Goal: Information Seeking & Learning: Learn about a topic

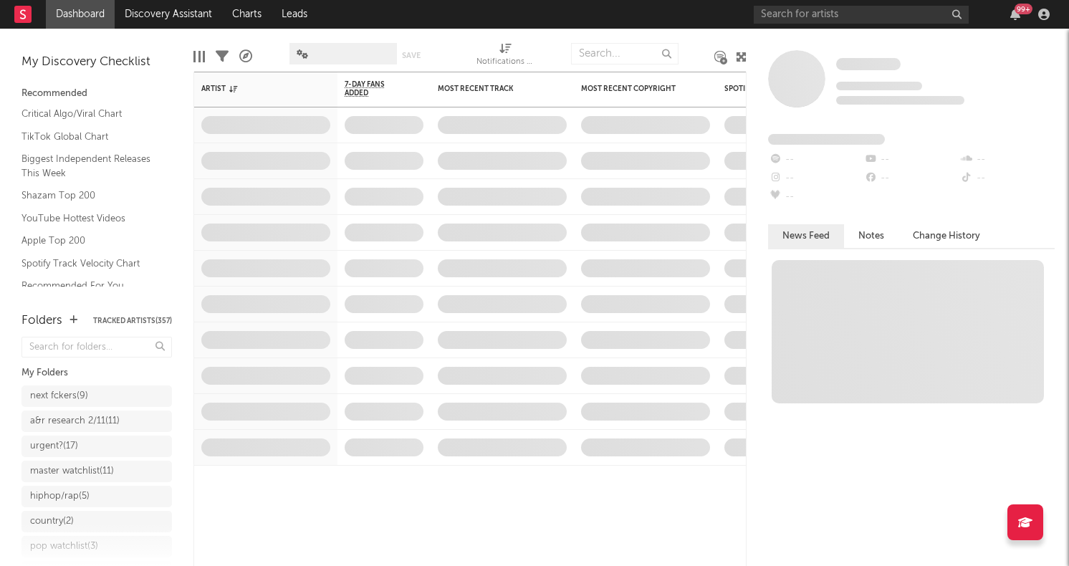
click at [738, 60] on icon at bounding box center [741, 57] width 11 height 11
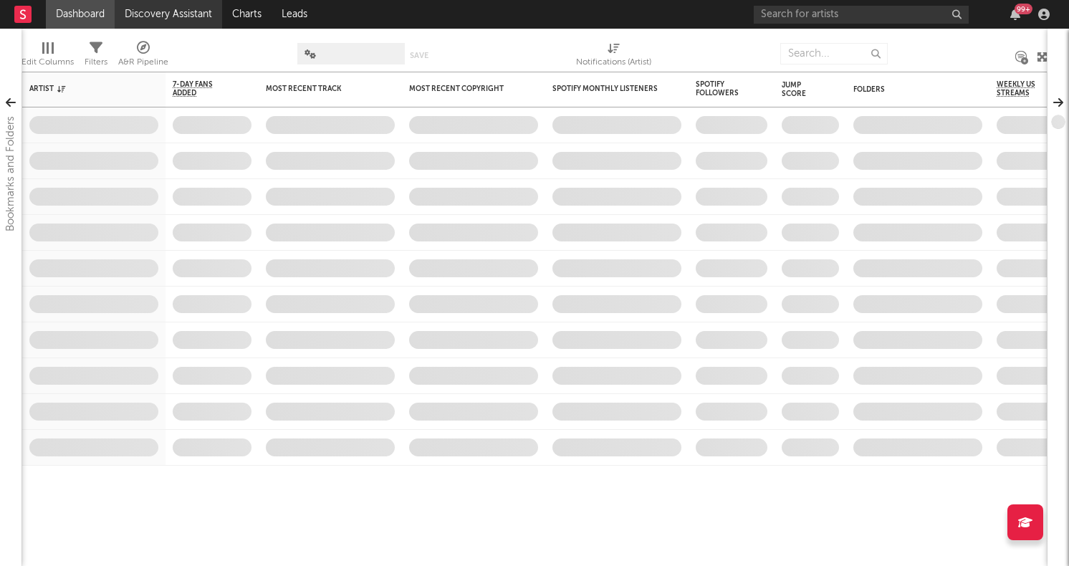
click at [188, 14] on link "Discovery Assistant" at bounding box center [168, 14] width 107 height 29
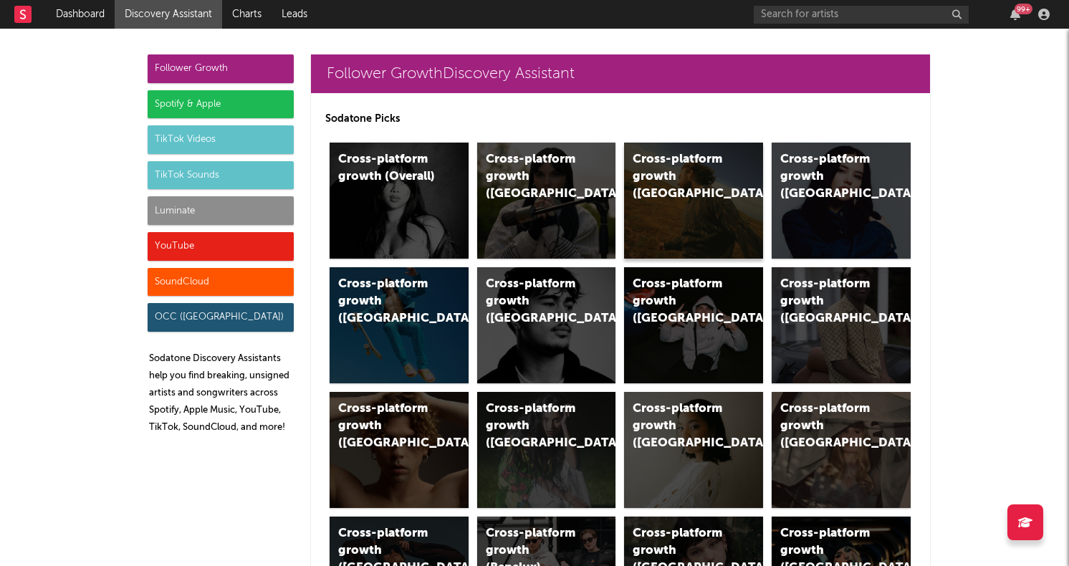
click at [702, 206] on div "Cross-platform growth (US)" at bounding box center [693, 201] width 139 height 116
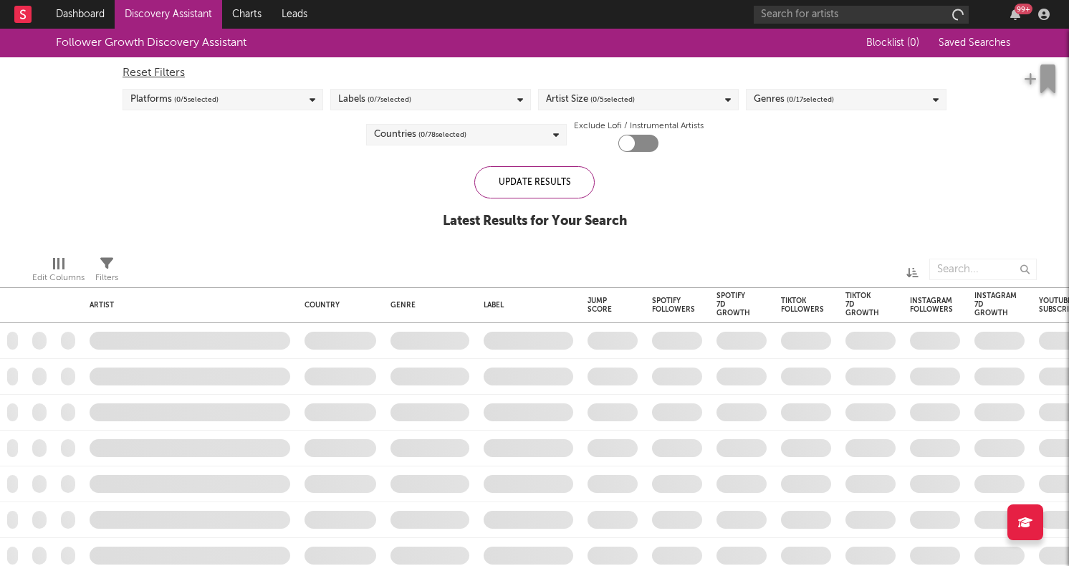
checkbox input "true"
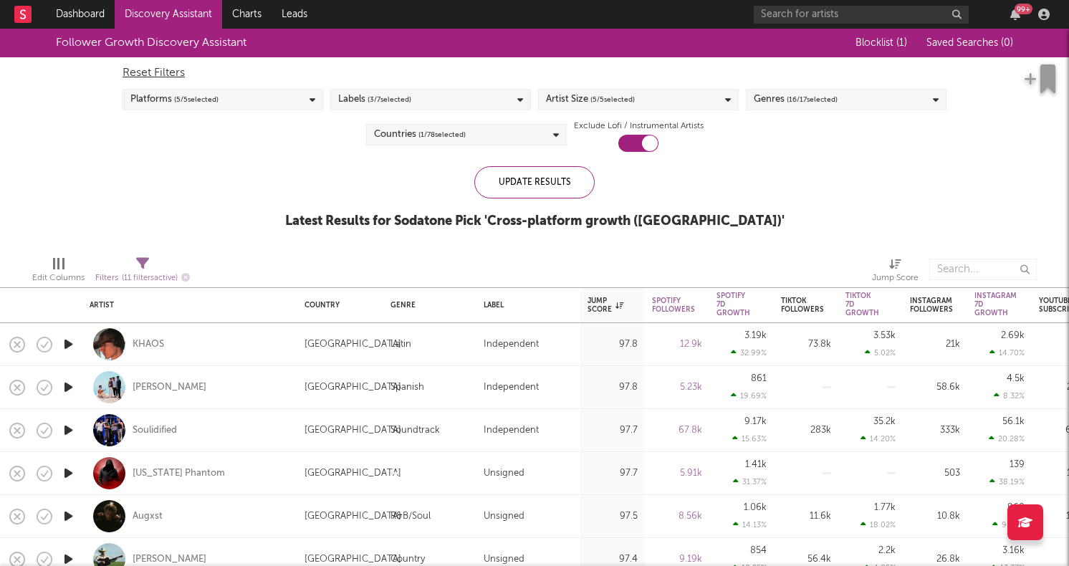
click at [436, 134] on span "( 1 / 78 selected)" at bounding box center [442, 134] width 47 height 17
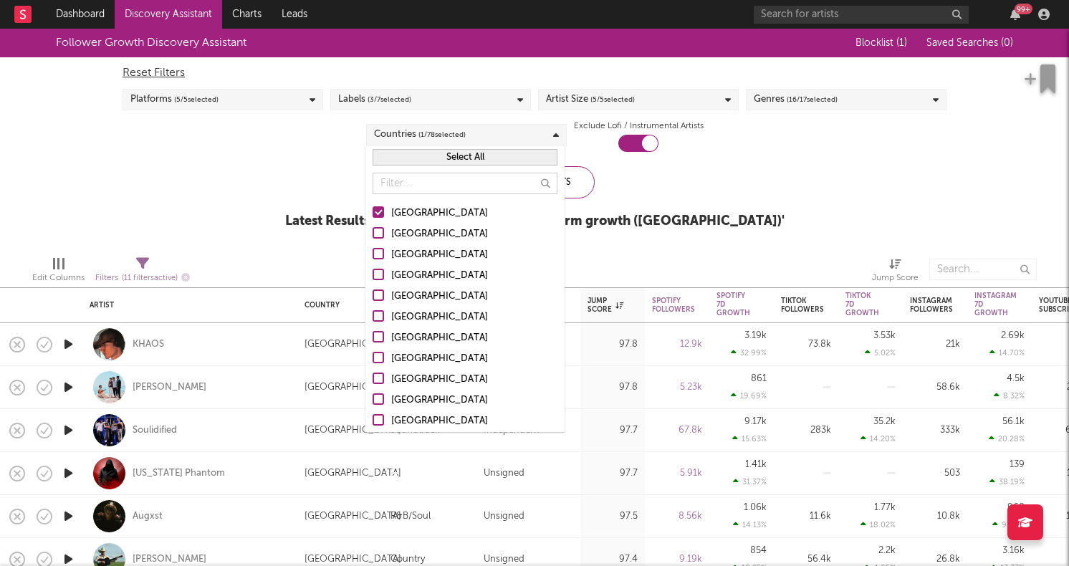
click at [325, 209] on div "Follower Growth Discovery Assistant Blocklist ( 1 ) Saved Searches ( 0 ) Reset …" at bounding box center [534, 137] width 1069 height 216
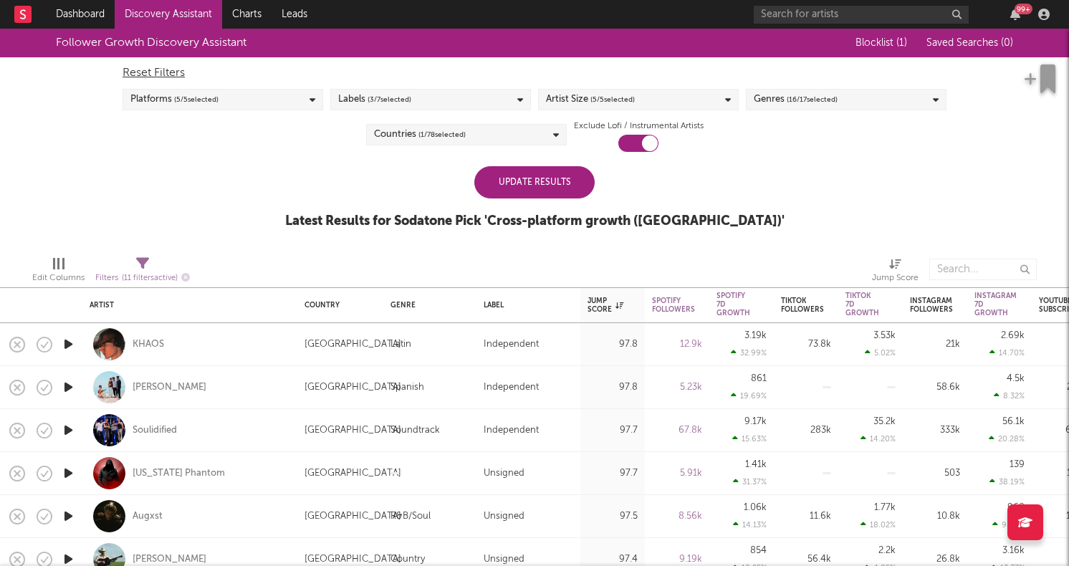
click at [514, 188] on div "Update Results" at bounding box center [534, 182] width 120 height 32
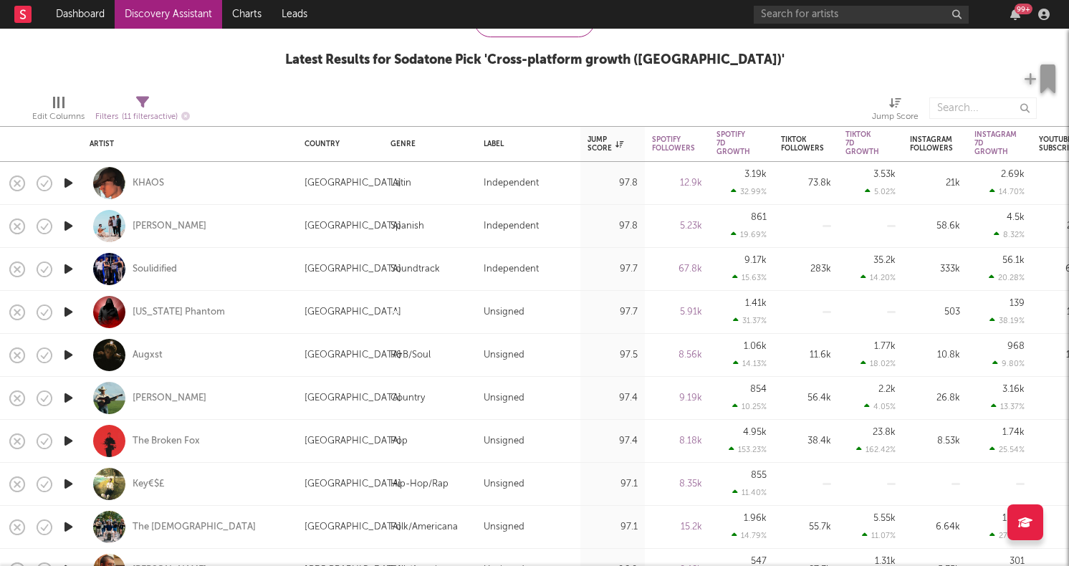
click at [70, 187] on icon "button" at bounding box center [68, 183] width 15 height 18
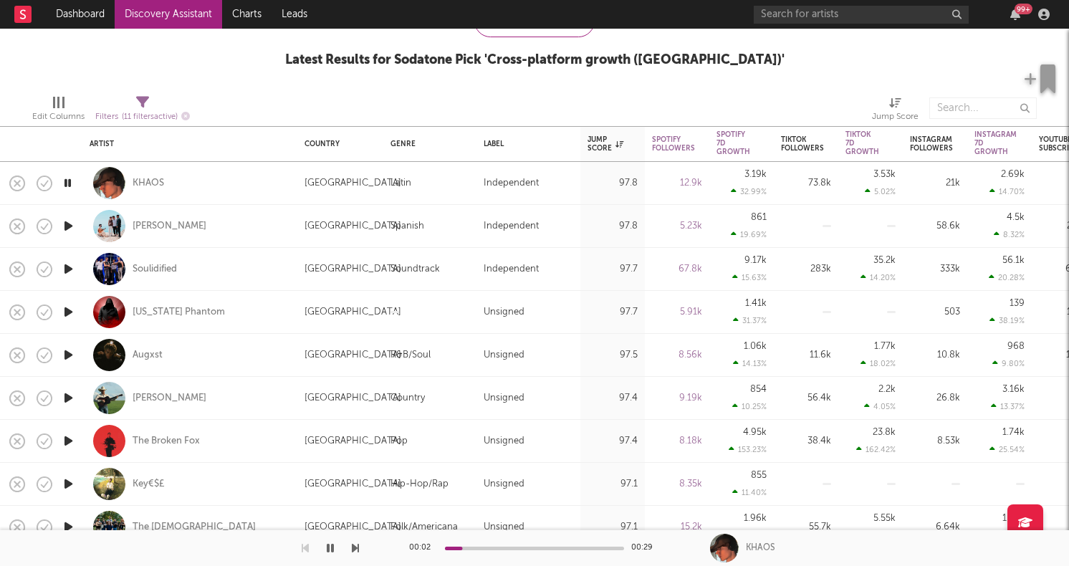
click at [66, 360] on icon "button" at bounding box center [68, 355] width 15 height 18
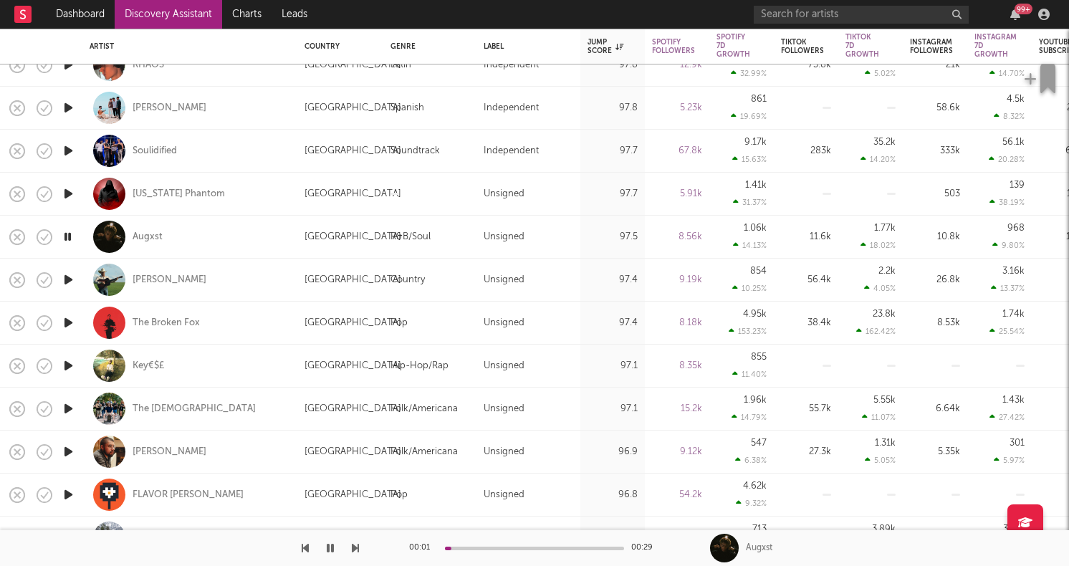
click at [66, 360] on icon "button" at bounding box center [68, 366] width 15 height 18
click at [64, 455] on icon "button" at bounding box center [68, 452] width 15 height 18
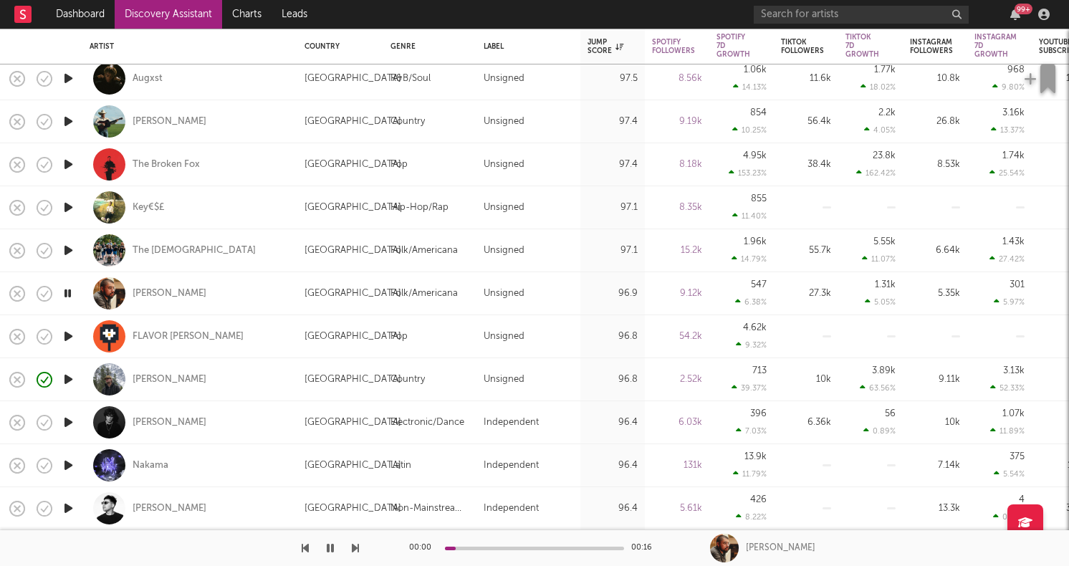
click at [71, 427] on icon "button" at bounding box center [68, 423] width 15 height 18
click at [74, 379] on icon "button" at bounding box center [68, 380] width 15 height 18
click at [148, 378] on div "[PERSON_NAME]" at bounding box center [170, 379] width 74 height 13
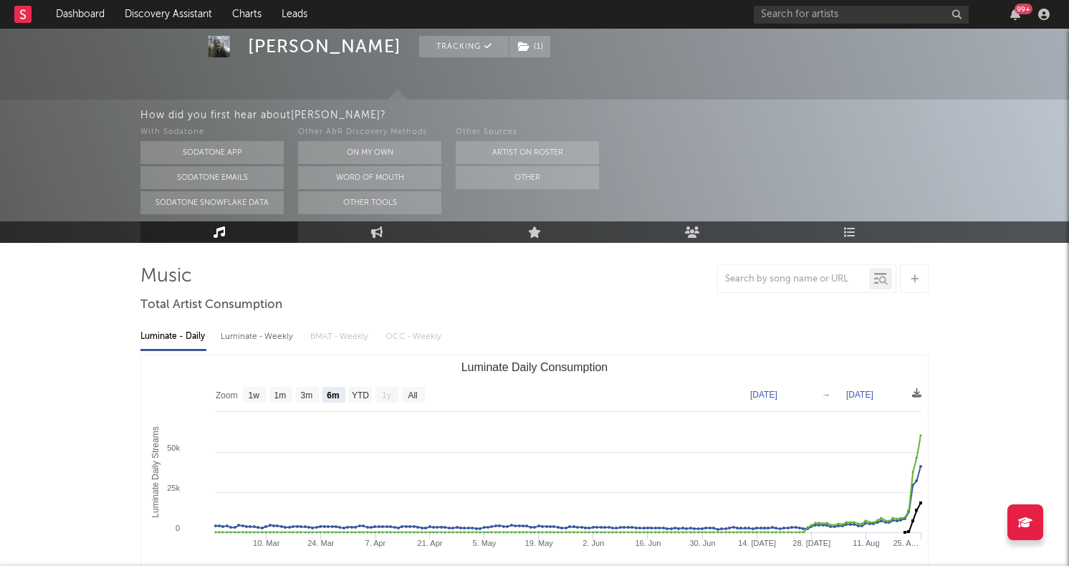
scroll to position [113, 0]
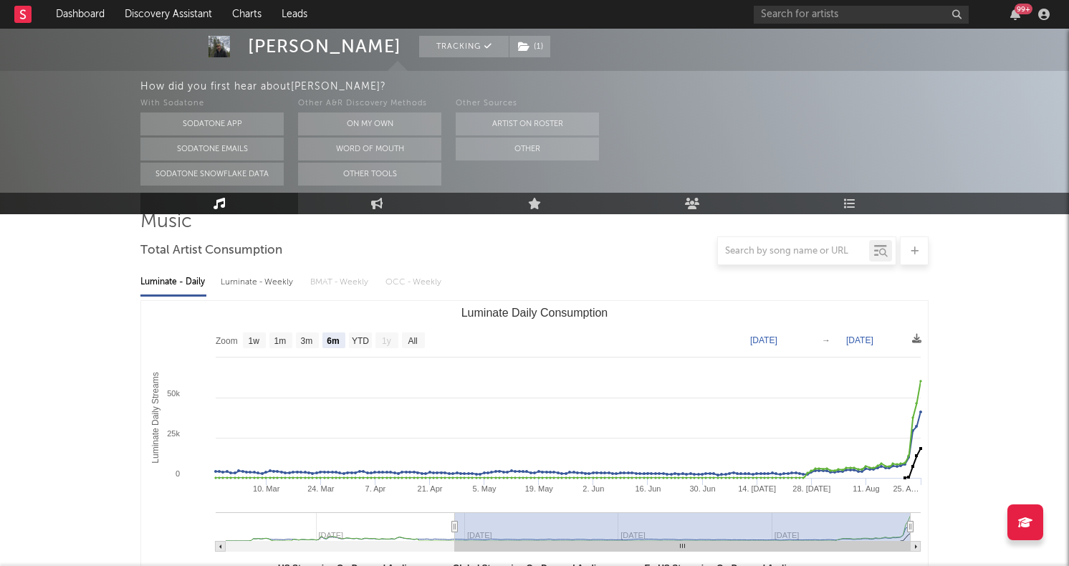
click at [417, 343] on text "All" at bounding box center [412, 341] width 9 height 10
select select "All"
type input "[DATE]"
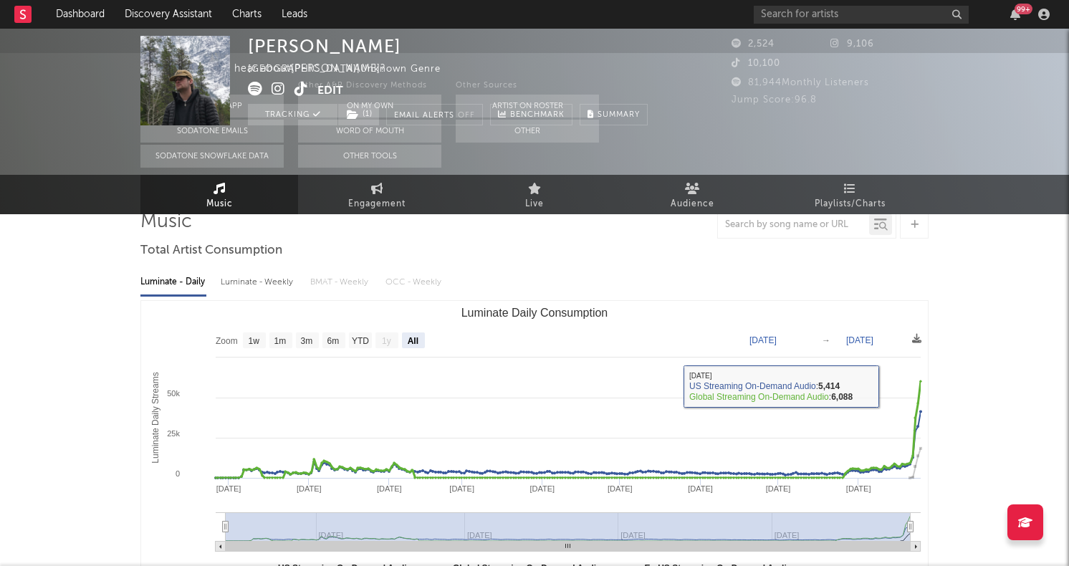
scroll to position [0, 0]
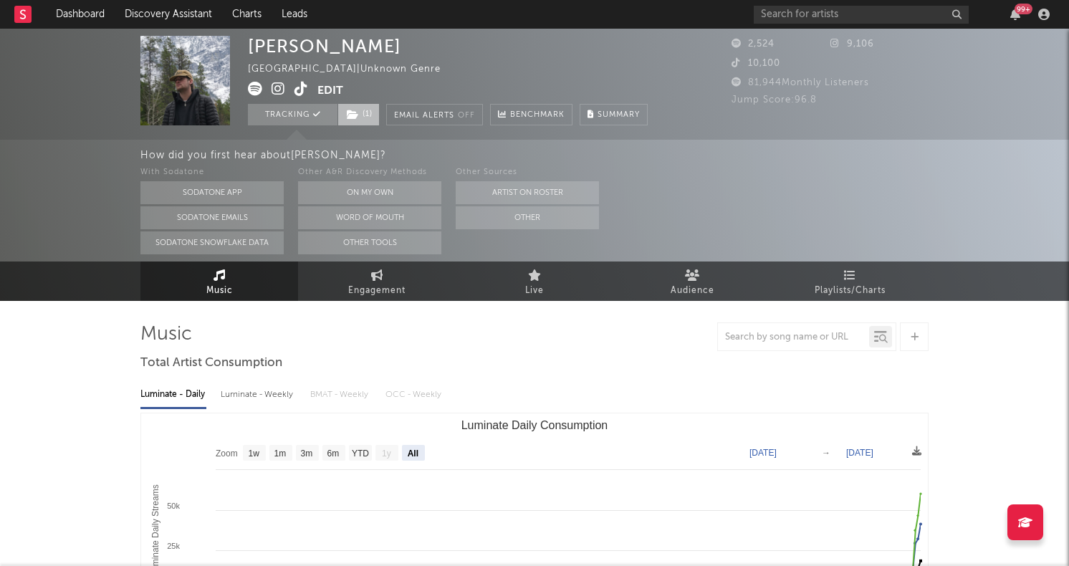
click at [365, 115] on span "( 1 )" at bounding box center [359, 114] width 42 height 21
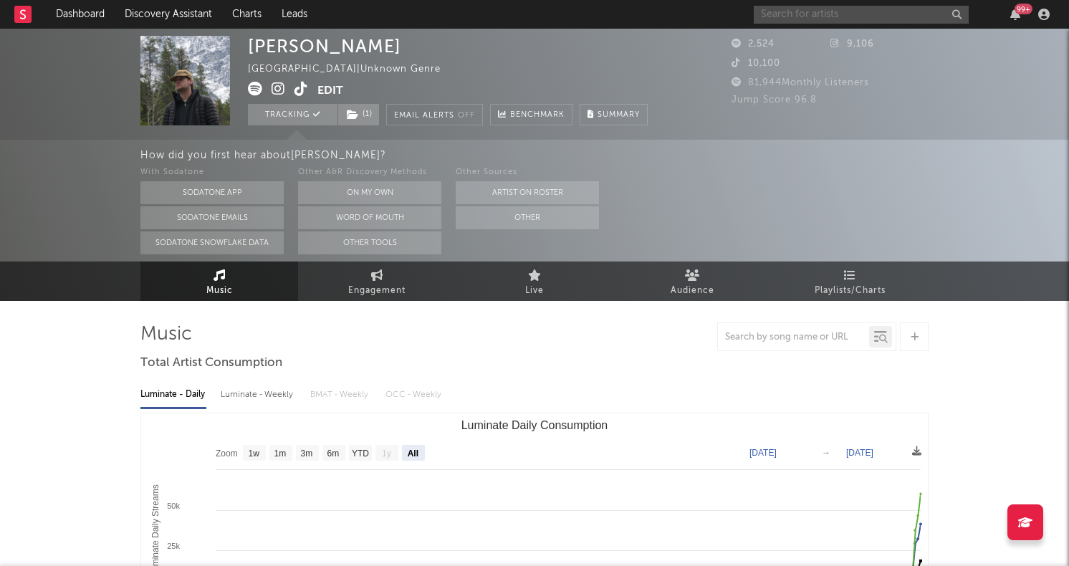
click at [829, 11] on input "text" at bounding box center [861, 15] width 215 height 18
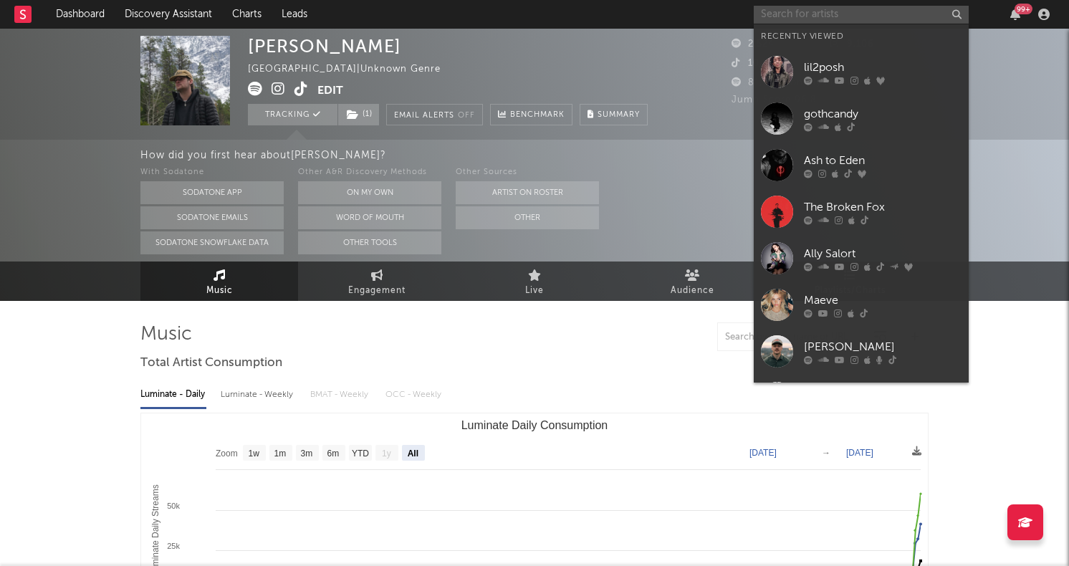
paste input "[PERSON_NAME]"
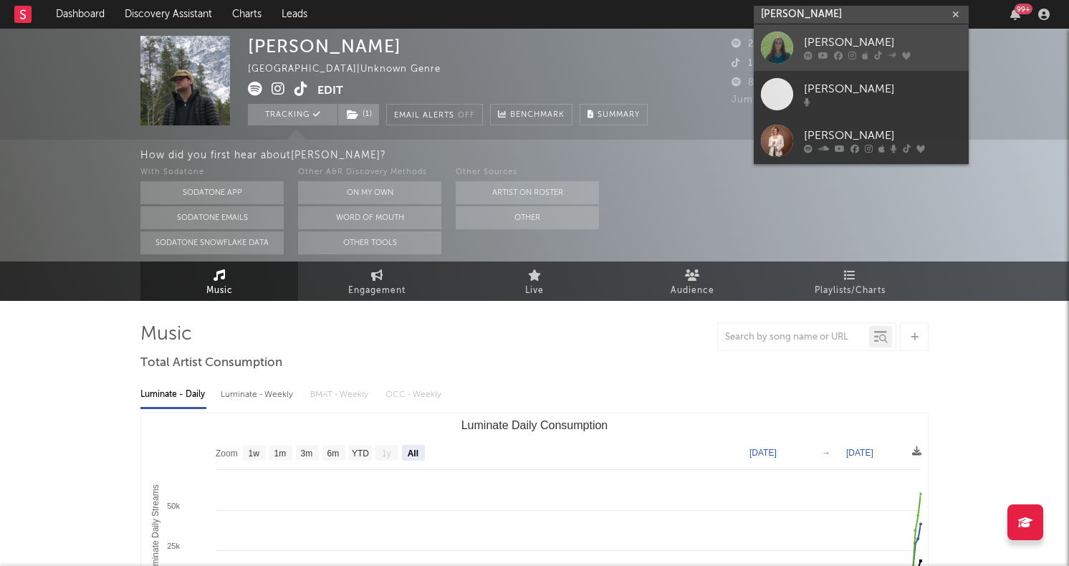
type input "[PERSON_NAME]"
click at [772, 47] on div at bounding box center [777, 48] width 32 height 32
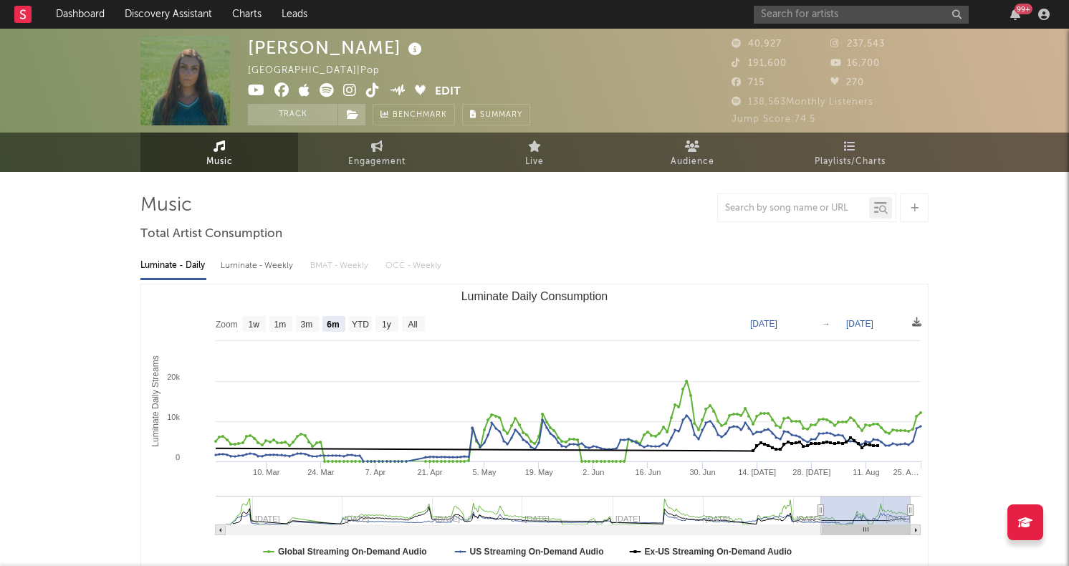
click at [375, 89] on icon at bounding box center [373, 90] width 14 height 14
click at [417, 323] on text "All" at bounding box center [412, 325] width 9 height 10
select select "All"
type input "[DATE]"
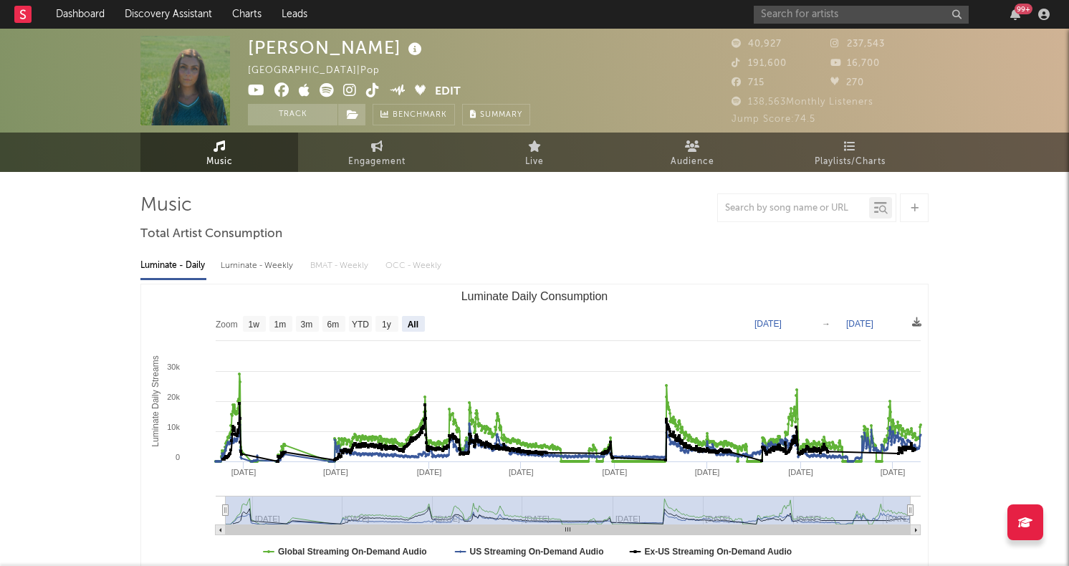
click at [793, 31] on div "[PERSON_NAME] Canada | Pop Edit Track Benchmark Summary 40,927 237,543 191,600 …" at bounding box center [534, 81] width 1069 height 104
click at [786, 12] on input "text" at bounding box center [861, 15] width 215 height 18
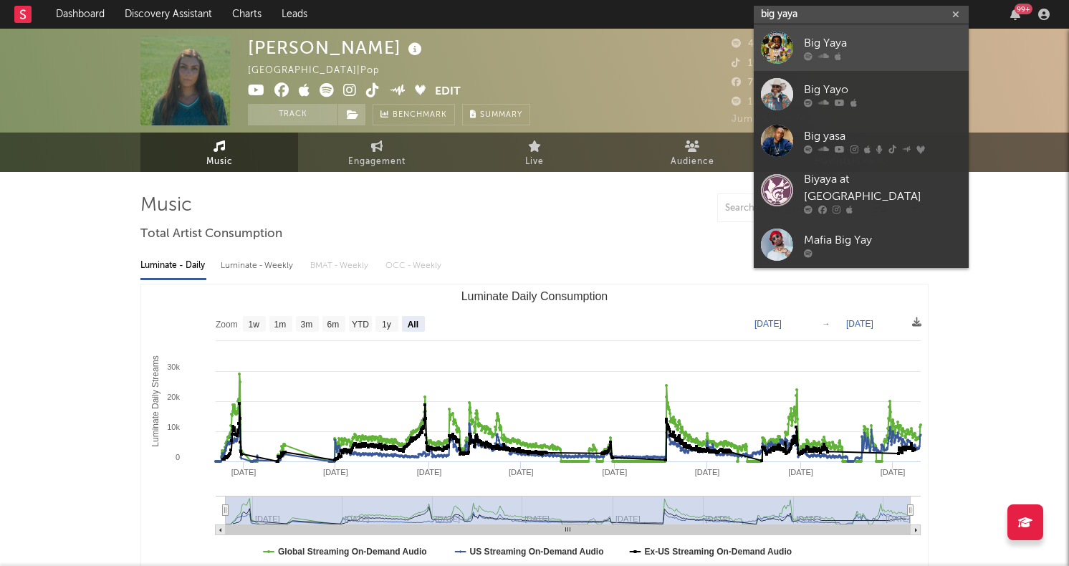
type input "big yaya"
click at [770, 35] on div at bounding box center [777, 48] width 32 height 32
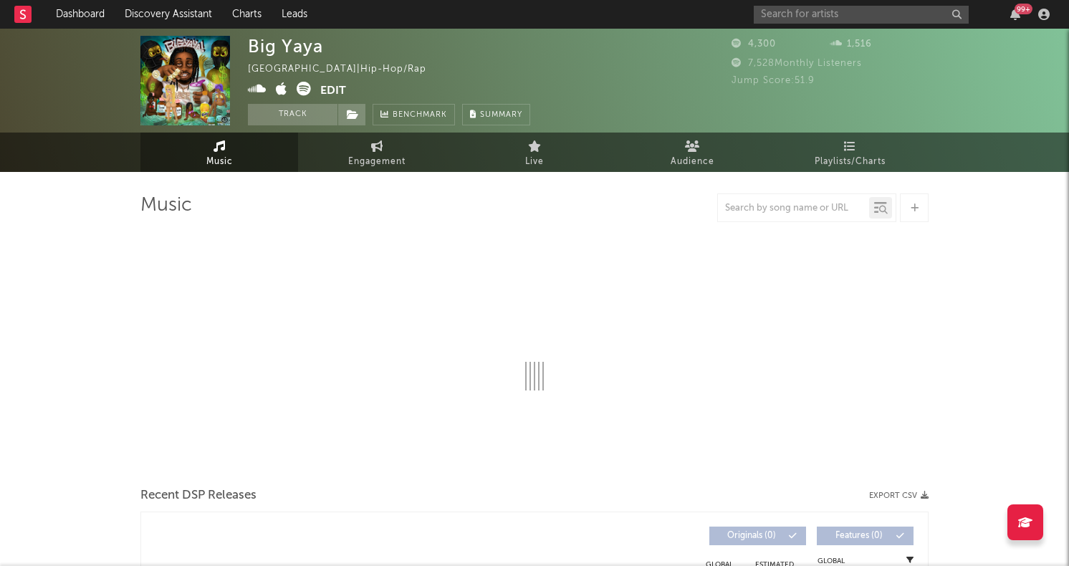
select select "6m"
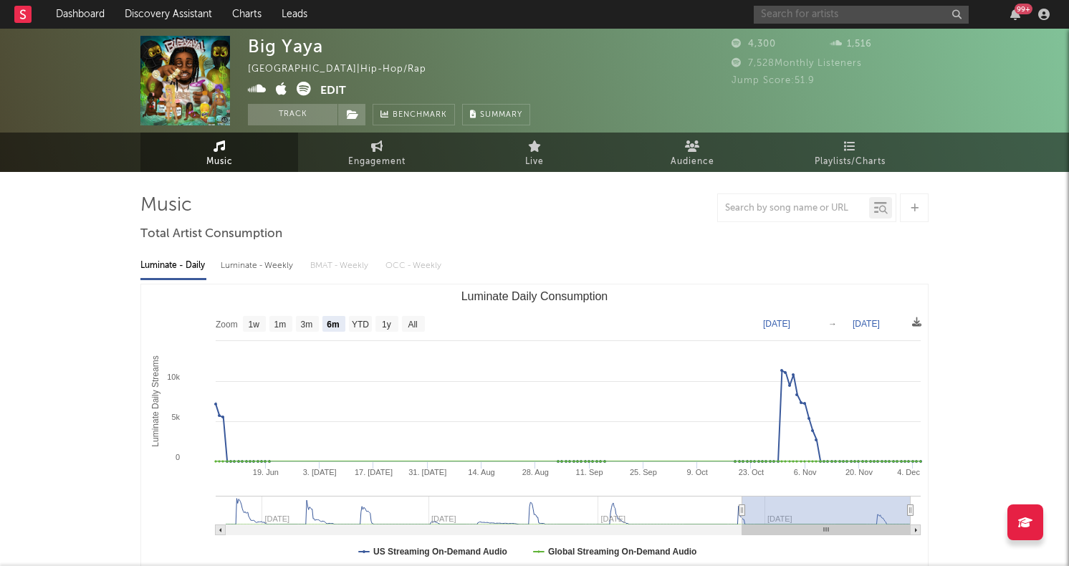
click at [783, 10] on input "text" at bounding box center [861, 15] width 215 height 18
paste input "Okxyvro"
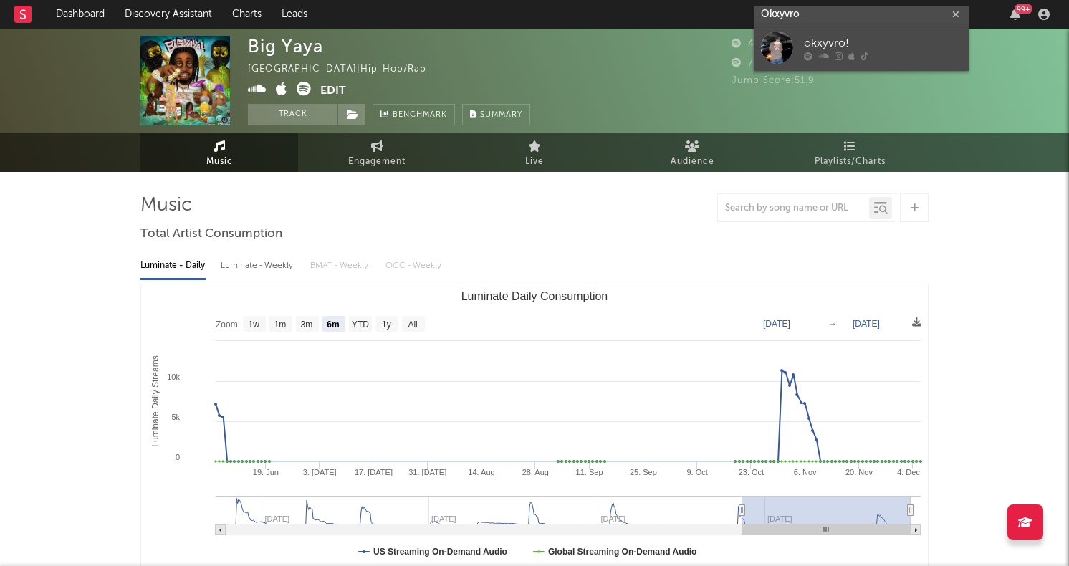
type input "Okxyvro"
click at [778, 49] on div at bounding box center [777, 48] width 32 height 32
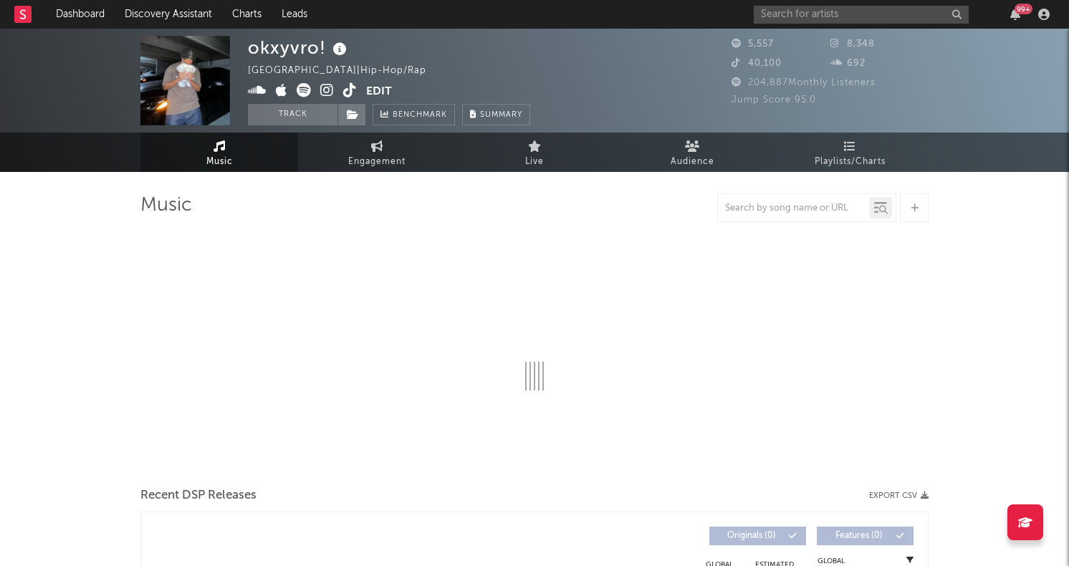
select select "1w"
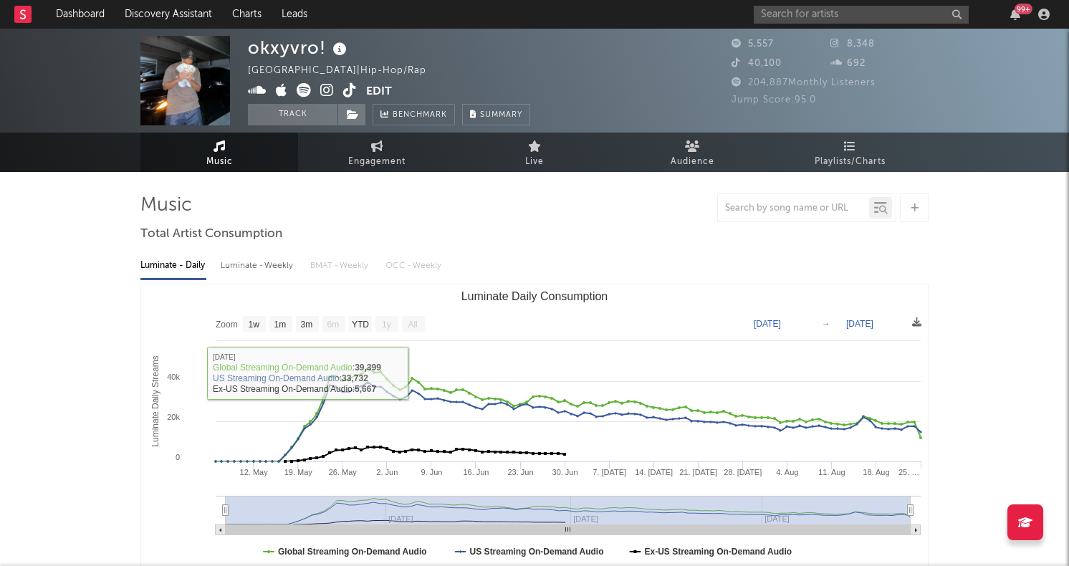
click at [347, 94] on icon at bounding box center [350, 90] width 14 height 14
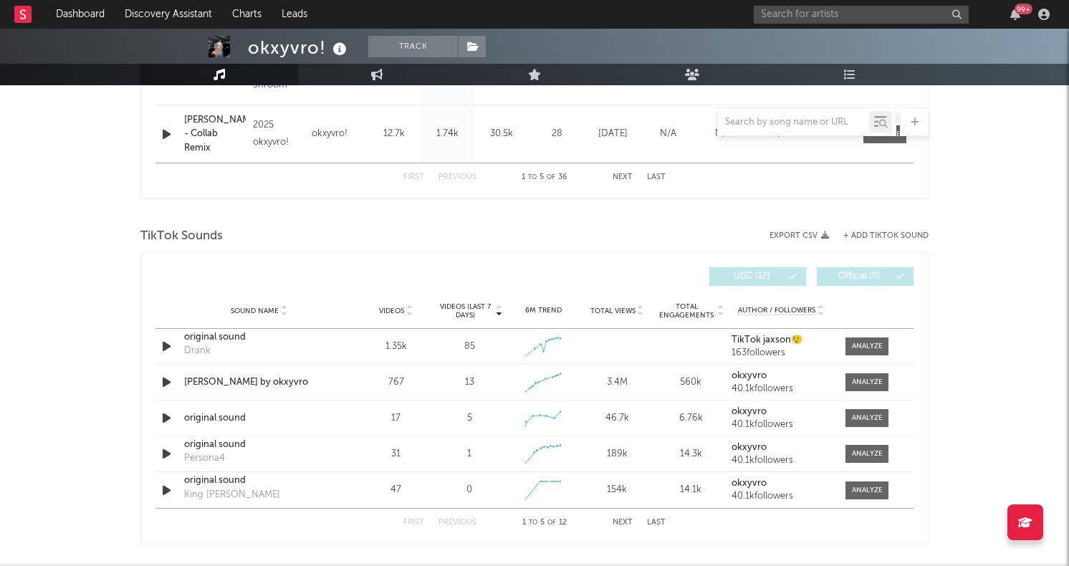
scroll to position [877, 0]
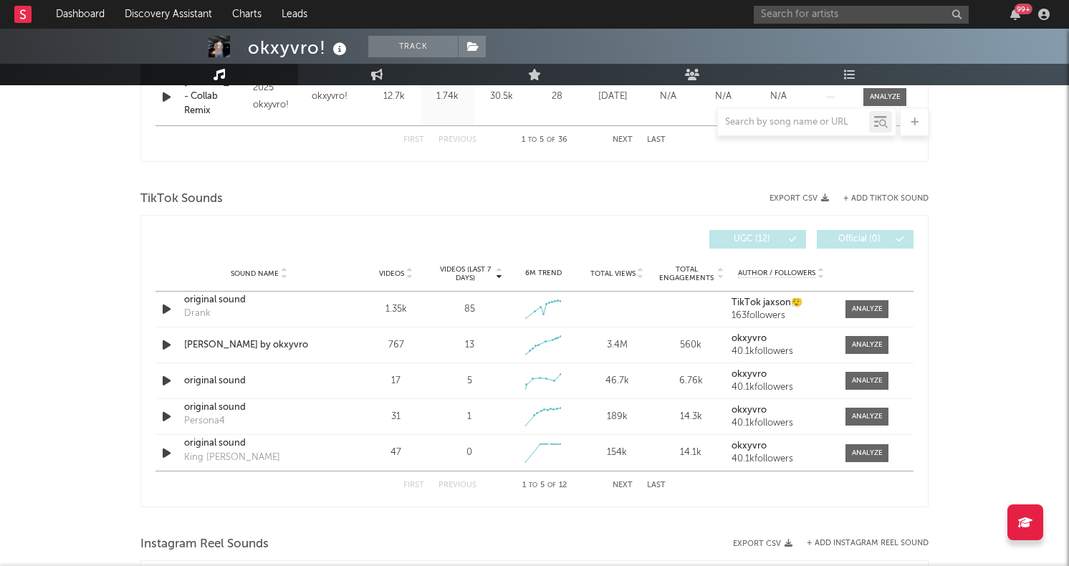
click at [659, 49] on div at bounding box center [534, 13] width 1069 height 143
click at [167, 307] on icon "button" at bounding box center [166, 309] width 15 height 18
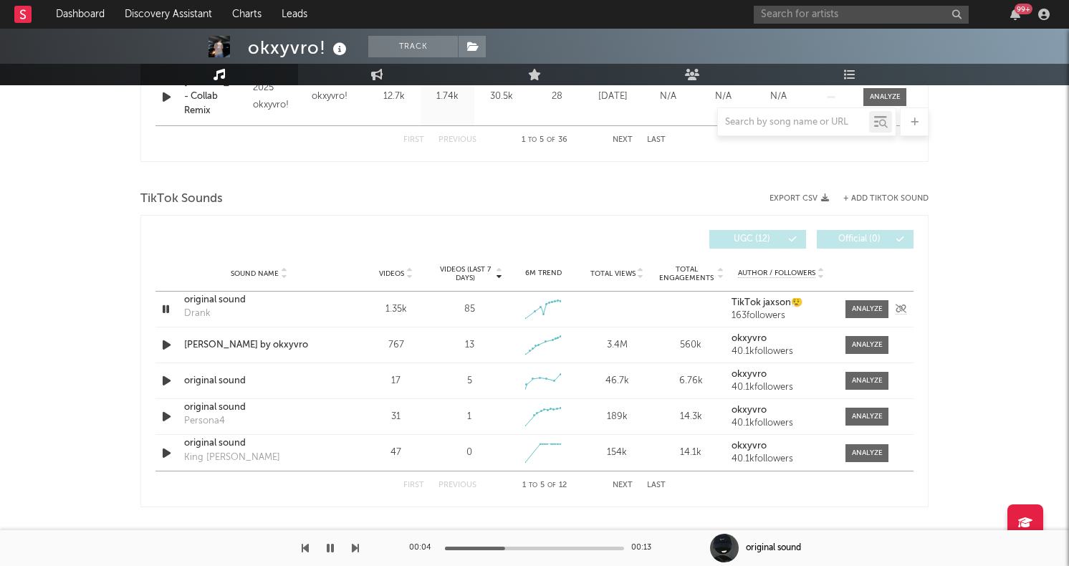
click at [167, 307] on icon "button" at bounding box center [166, 309] width 14 height 18
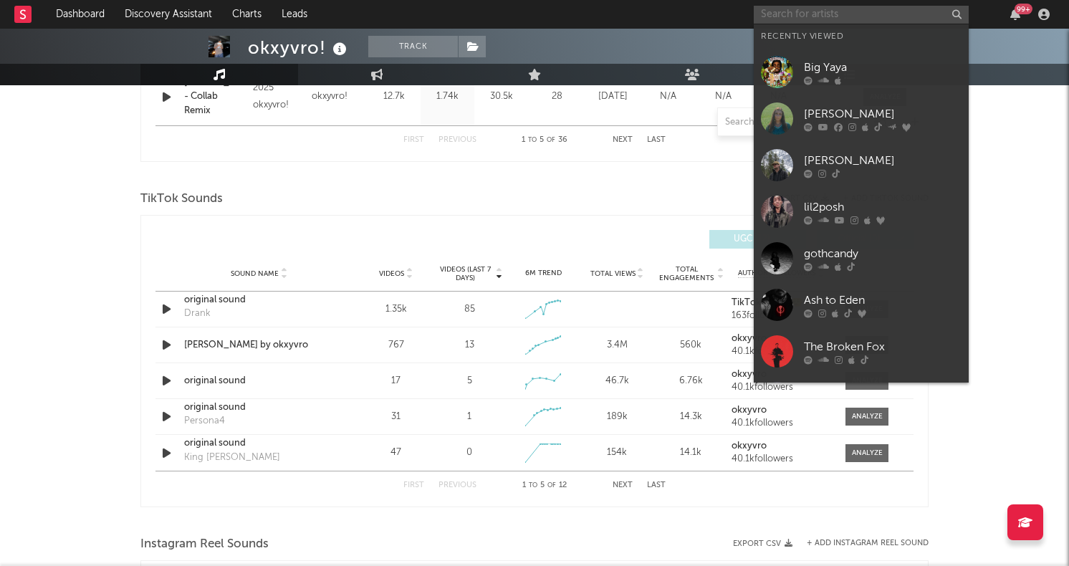
click at [779, 21] on input "text" at bounding box center [861, 15] width 215 height 18
paste input "[PERSON_NAME]"
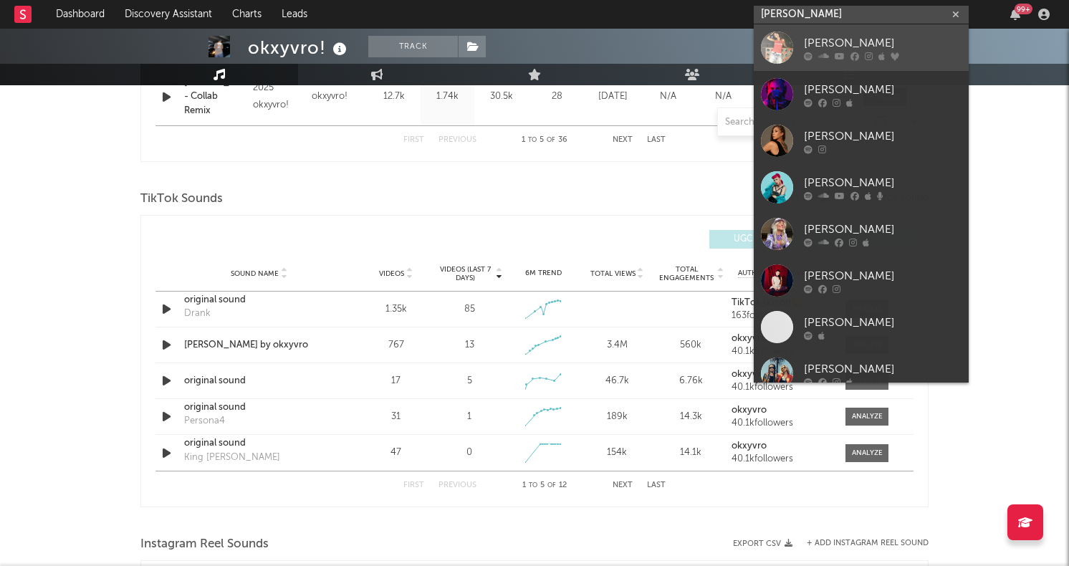
type input "[PERSON_NAME]"
click at [773, 54] on div at bounding box center [777, 48] width 32 height 32
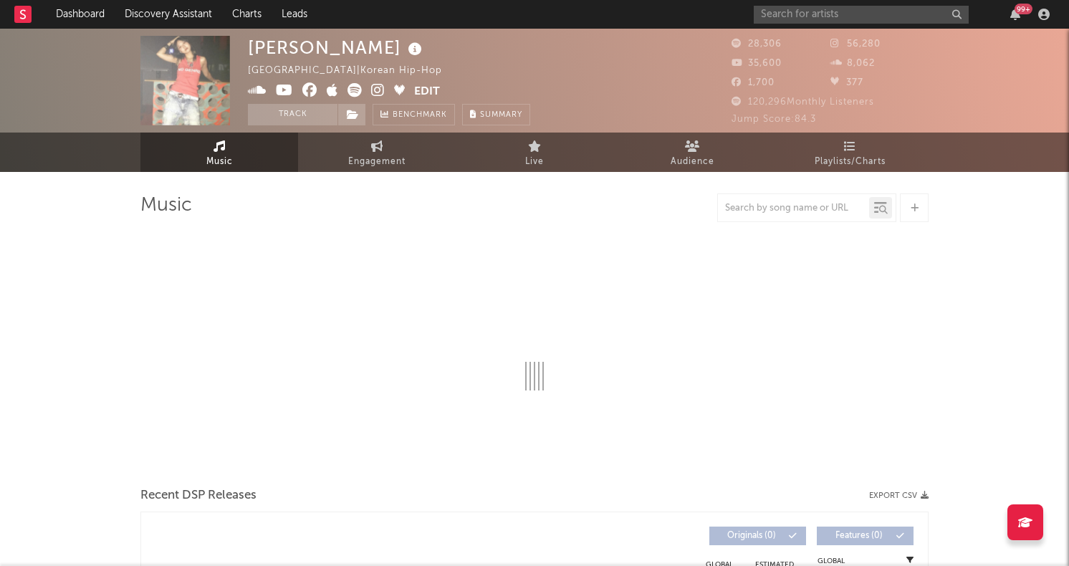
select select "6m"
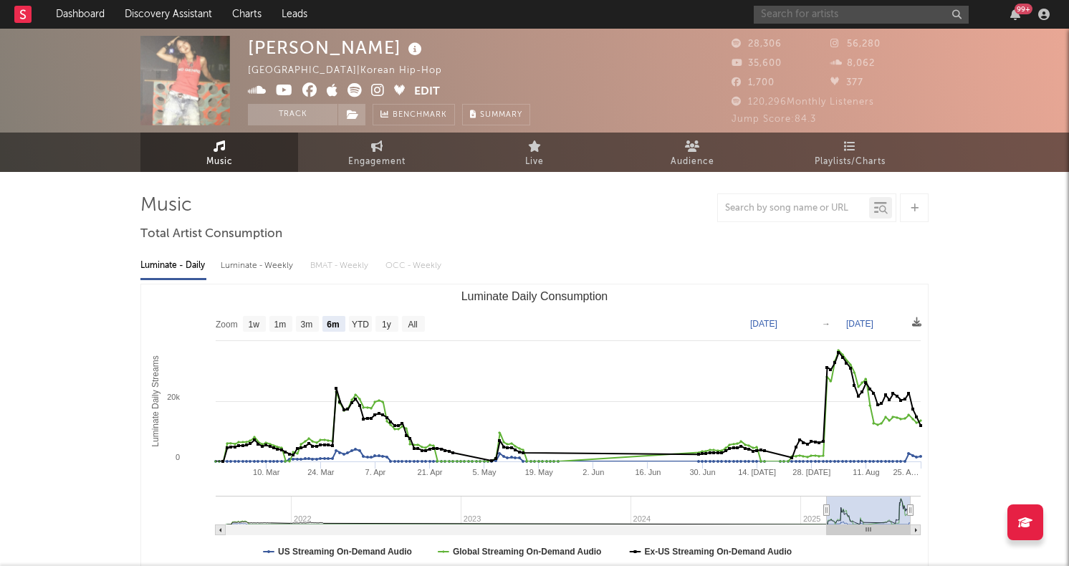
click at [816, 21] on input "text" at bounding box center [861, 15] width 215 height 18
paste input "Ryael"
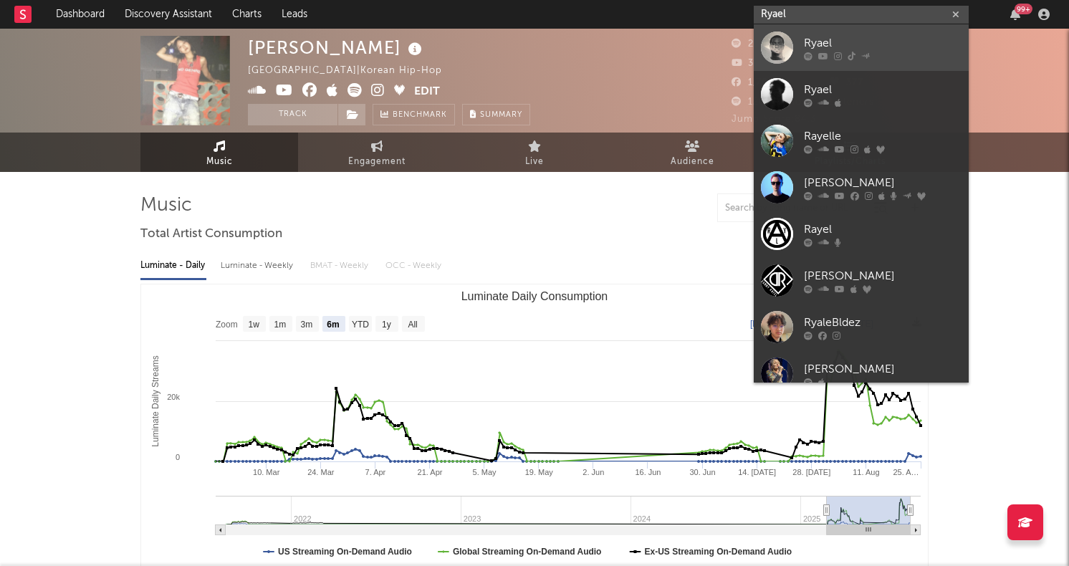
type input "Ryael"
click at [783, 49] on div at bounding box center [777, 48] width 32 height 32
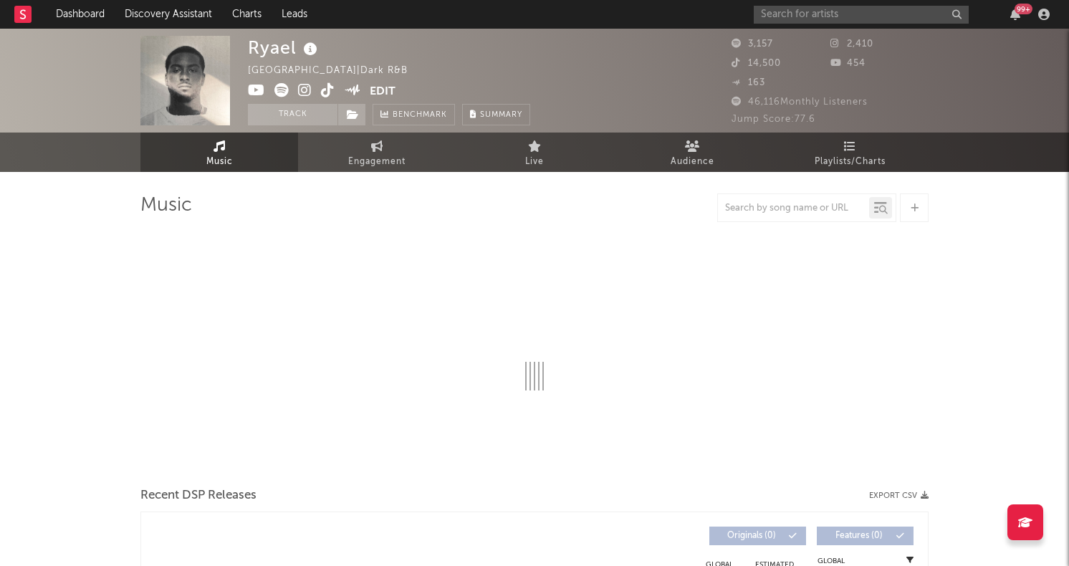
select select "1w"
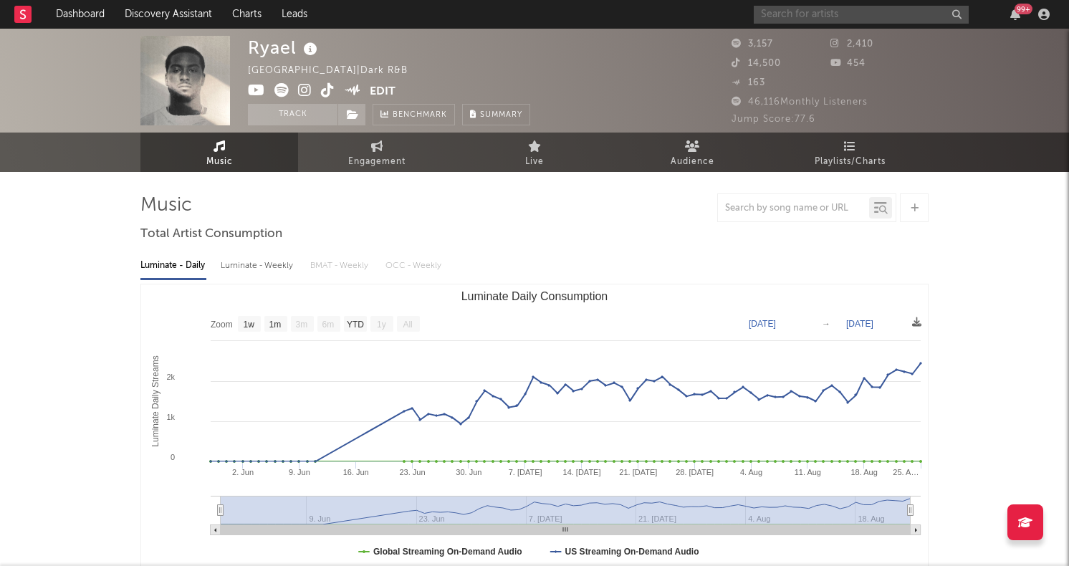
click at [783, 11] on input "text" at bounding box center [861, 15] width 215 height 18
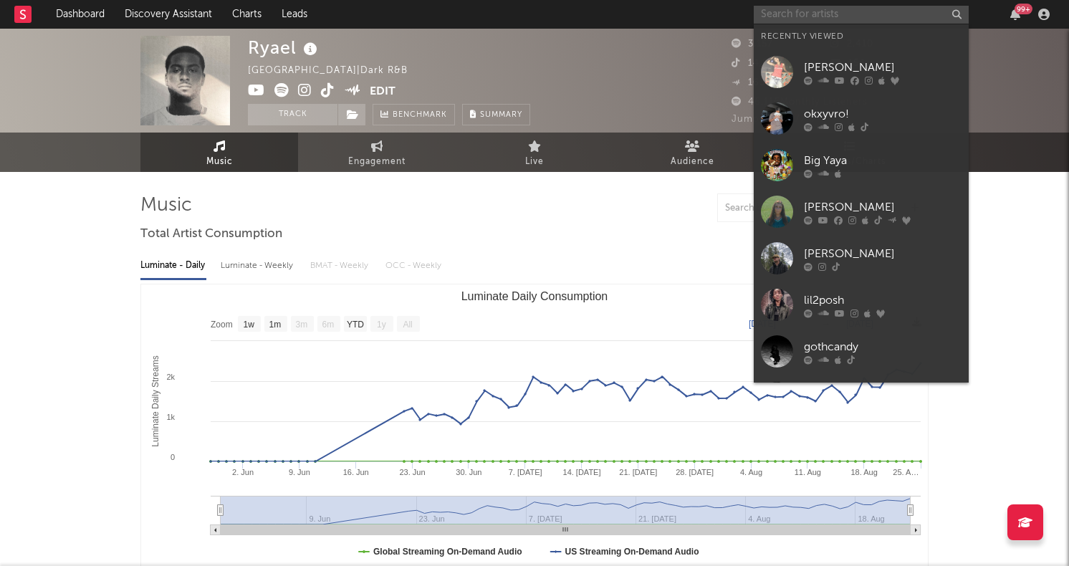
paste input "PBH [PERSON_NAME]"
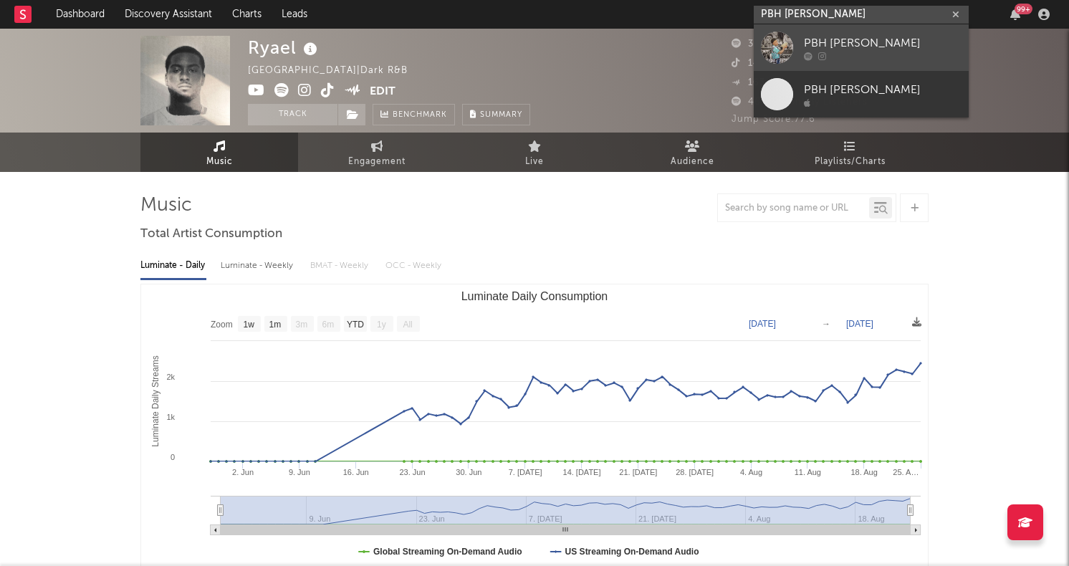
type input "PBH [PERSON_NAME]"
click at [773, 47] on div at bounding box center [777, 48] width 32 height 32
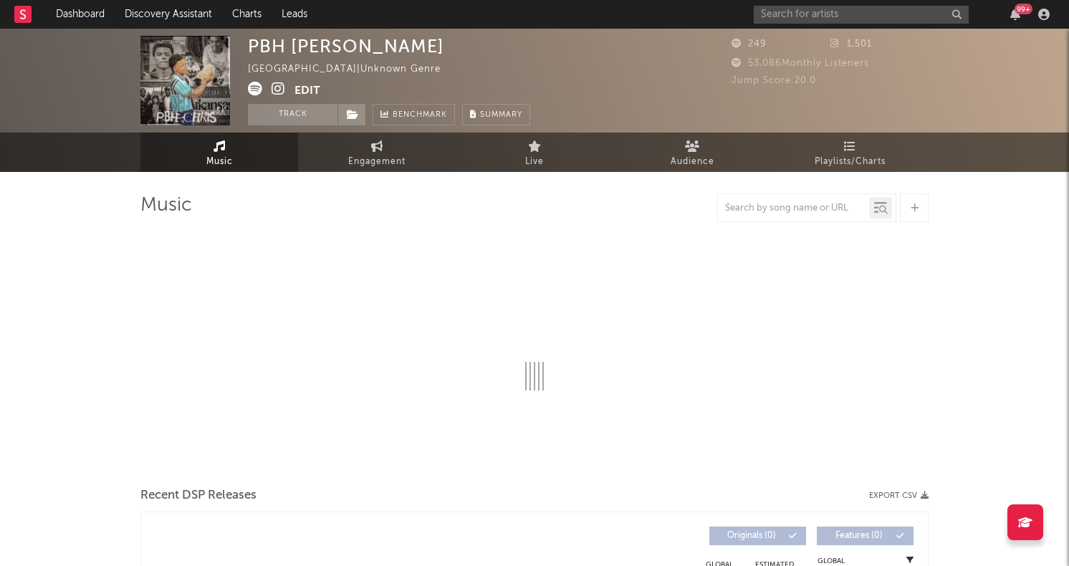
select select "1w"
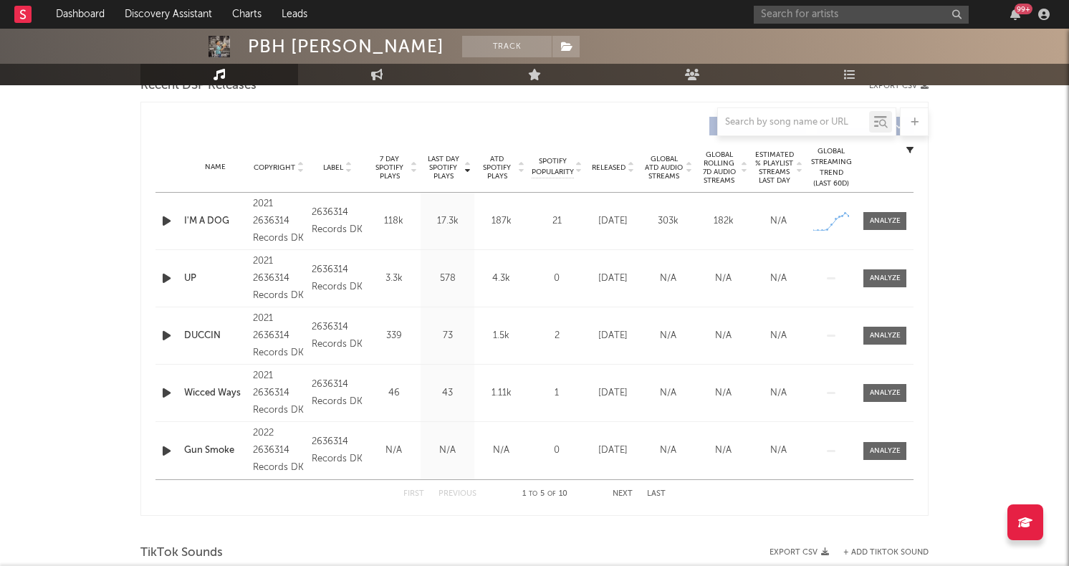
scroll to position [712, 0]
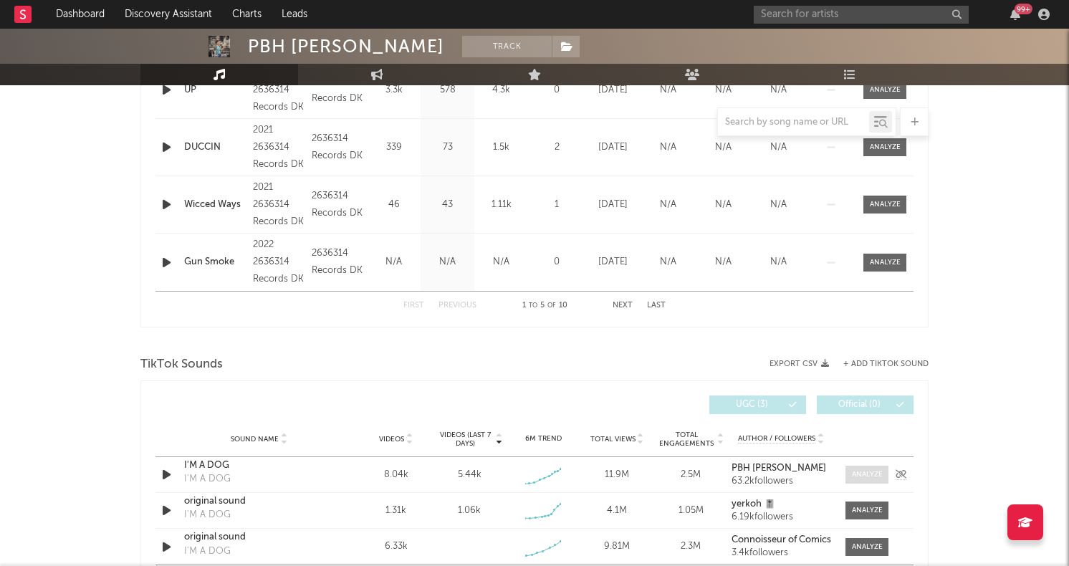
click at [857, 469] on span at bounding box center [867, 475] width 43 height 18
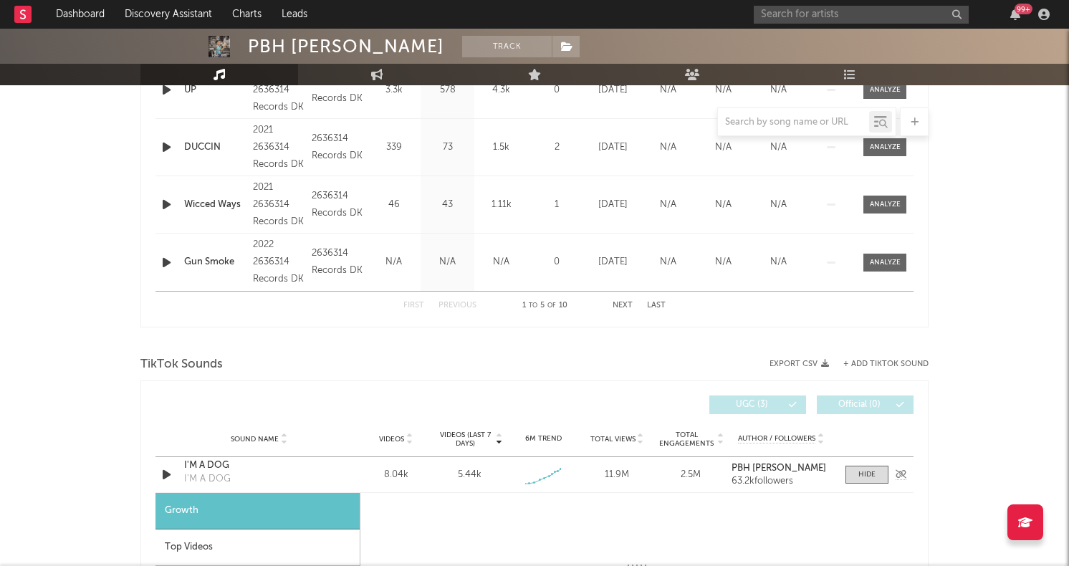
select select "1w"
click at [760, 469] on strong "PBH [PERSON_NAME]" at bounding box center [779, 468] width 95 height 9
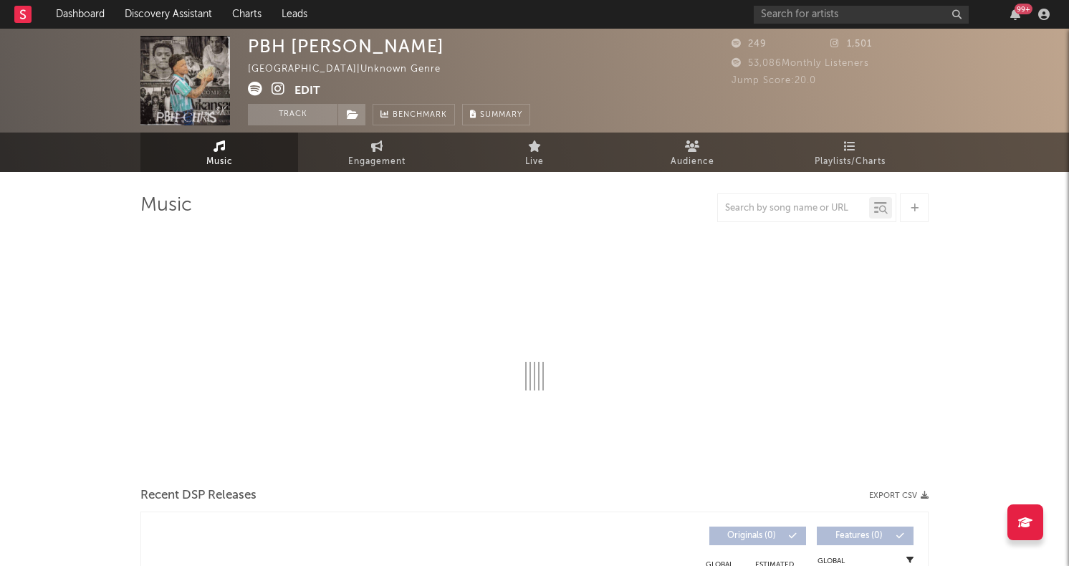
select select "1w"
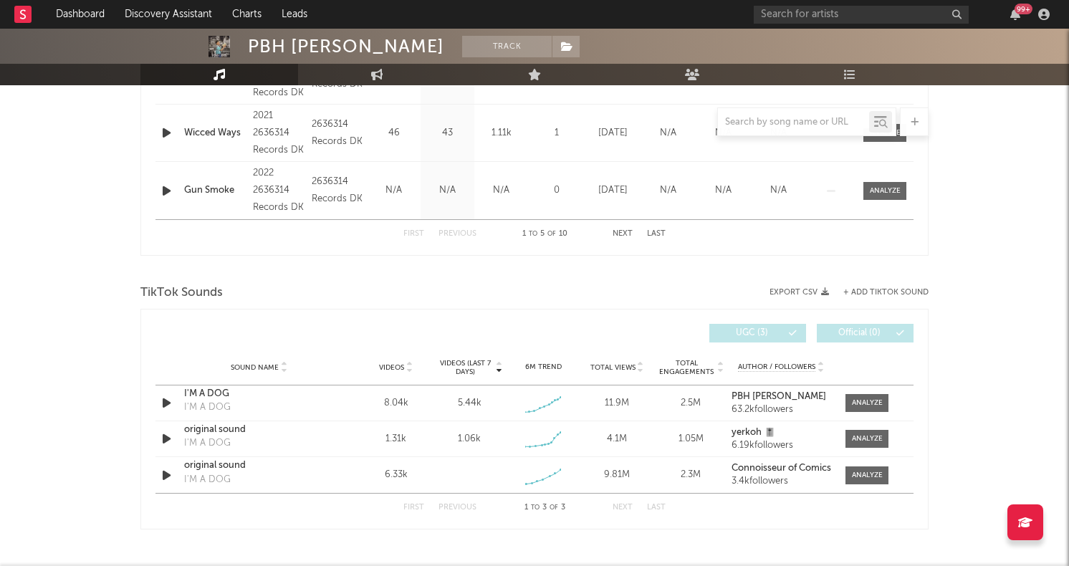
scroll to position [788, 0]
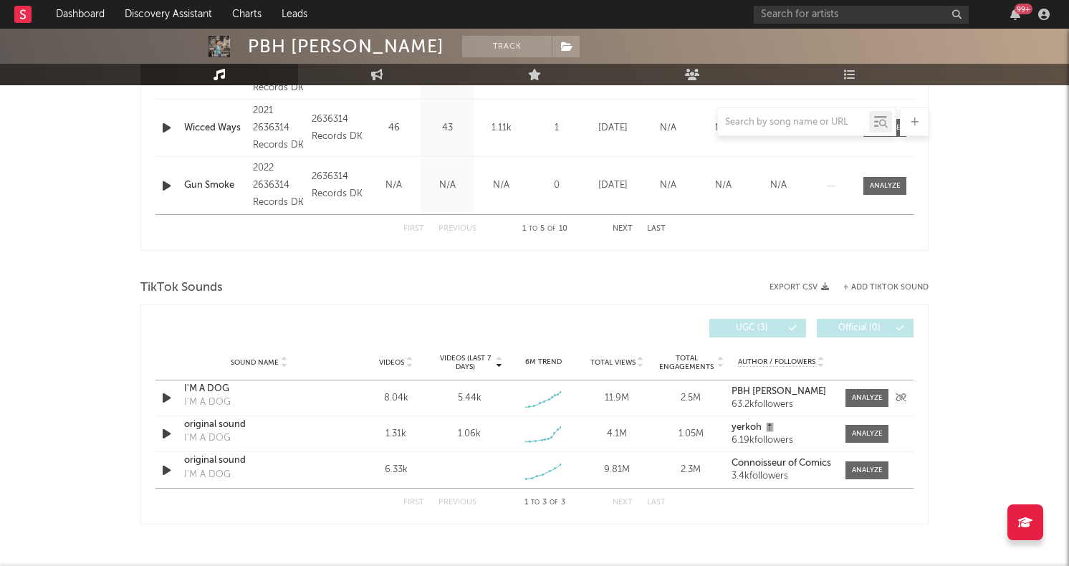
click at [206, 385] on div "I'M A DOG" at bounding box center [259, 389] width 150 height 14
click at [777, 21] on input "text" at bounding box center [861, 15] width 215 height 18
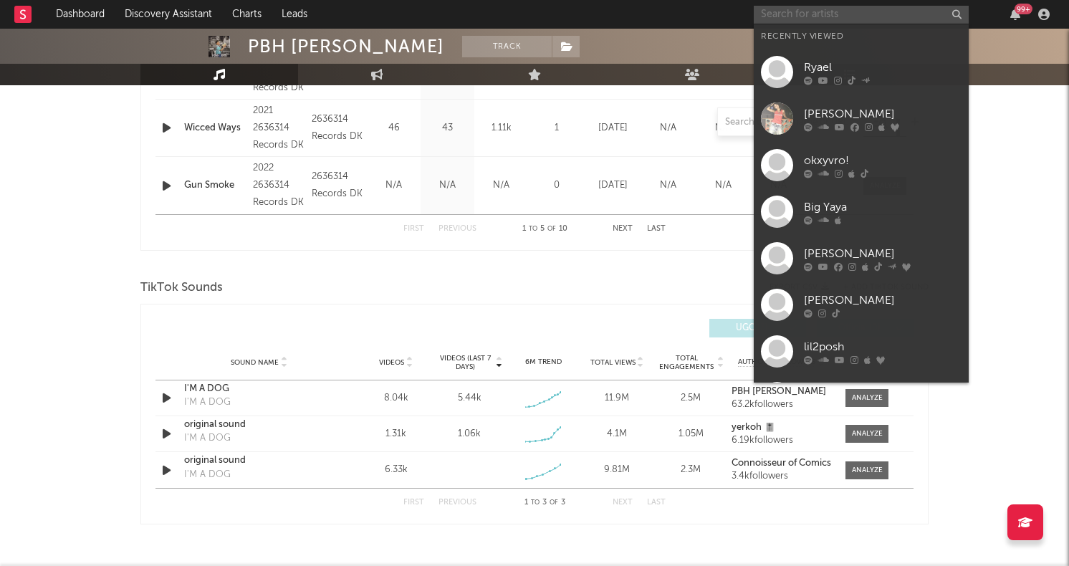
paste input "Chelsea Jordan"
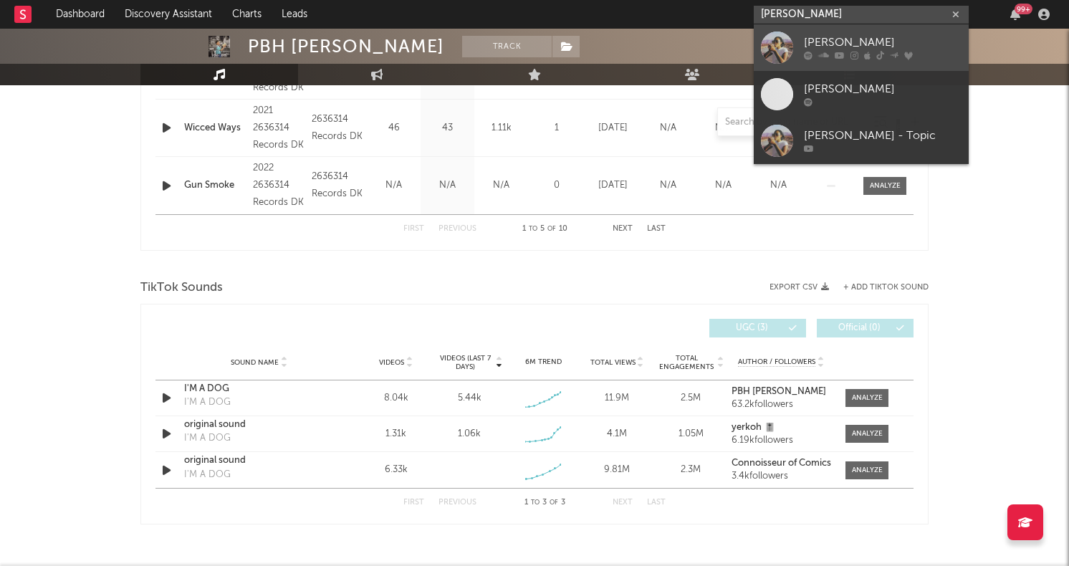
type input "Chelsea Jordan"
click at [770, 36] on div at bounding box center [777, 48] width 32 height 32
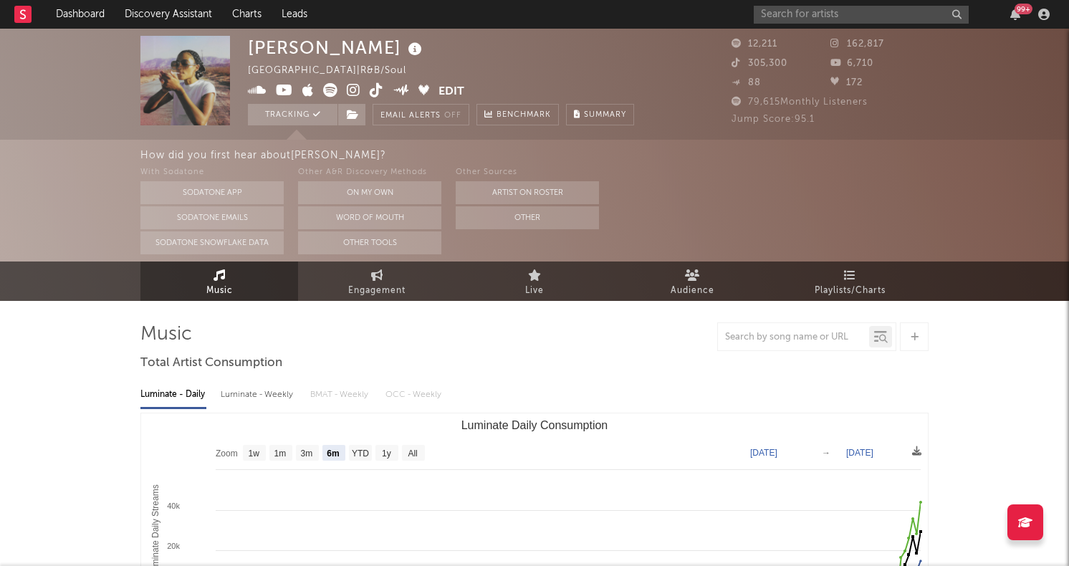
scroll to position [99, 0]
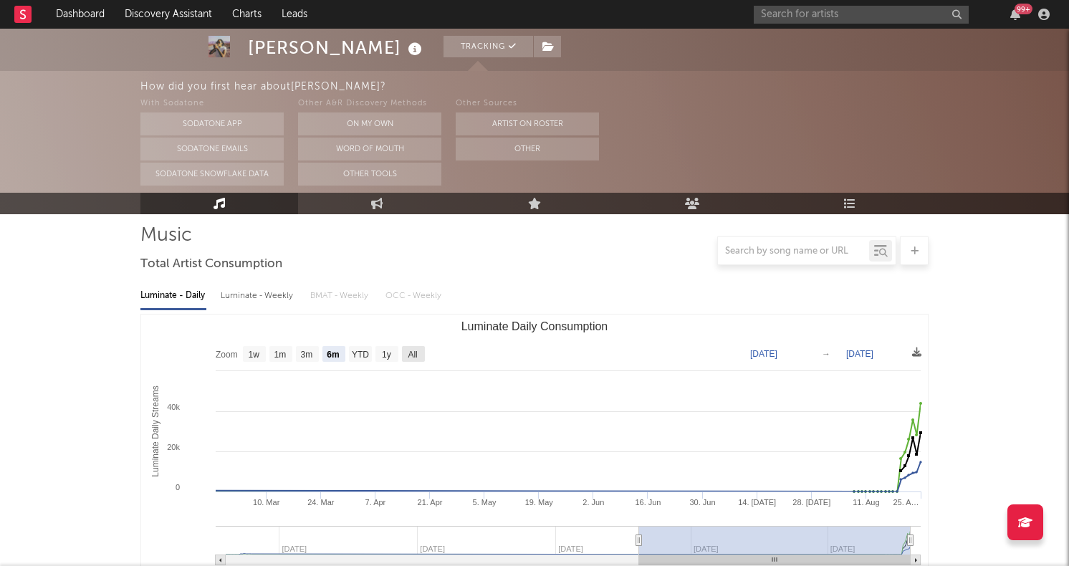
click at [411, 355] on text "All" at bounding box center [412, 355] width 9 height 10
select select "All"
type input "2024-05-26"
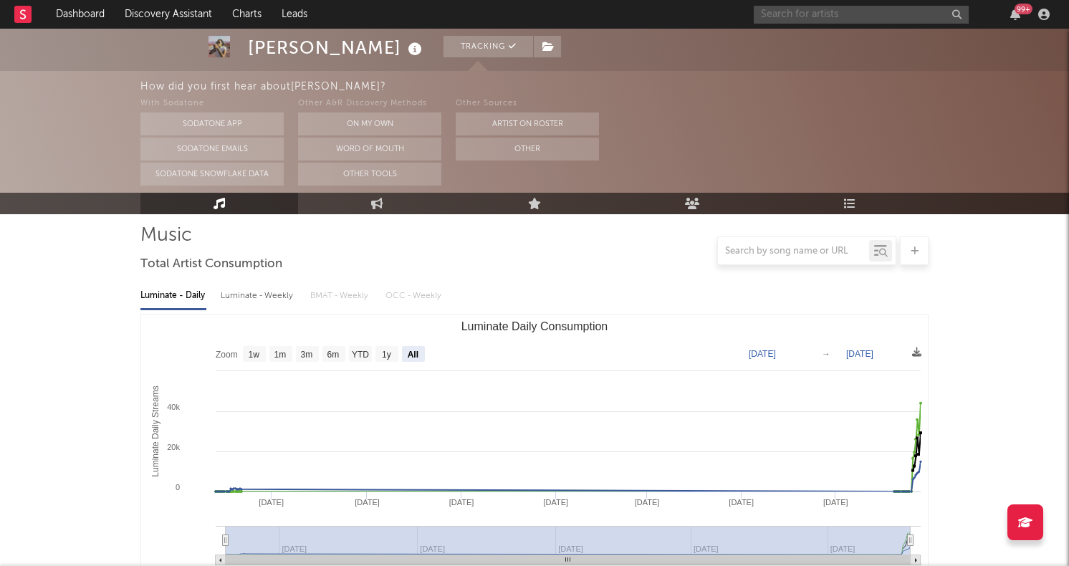
click at [783, 21] on input "text" at bounding box center [861, 15] width 215 height 18
paste input "Littbandzz"
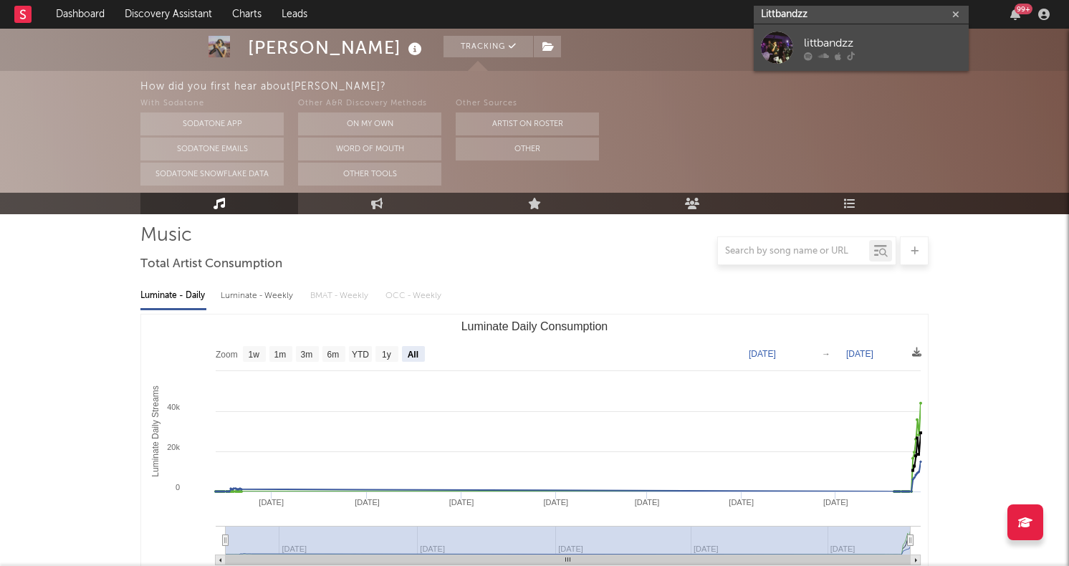
type input "Littbandzz"
click at [782, 57] on div at bounding box center [777, 48] width 32 height 32
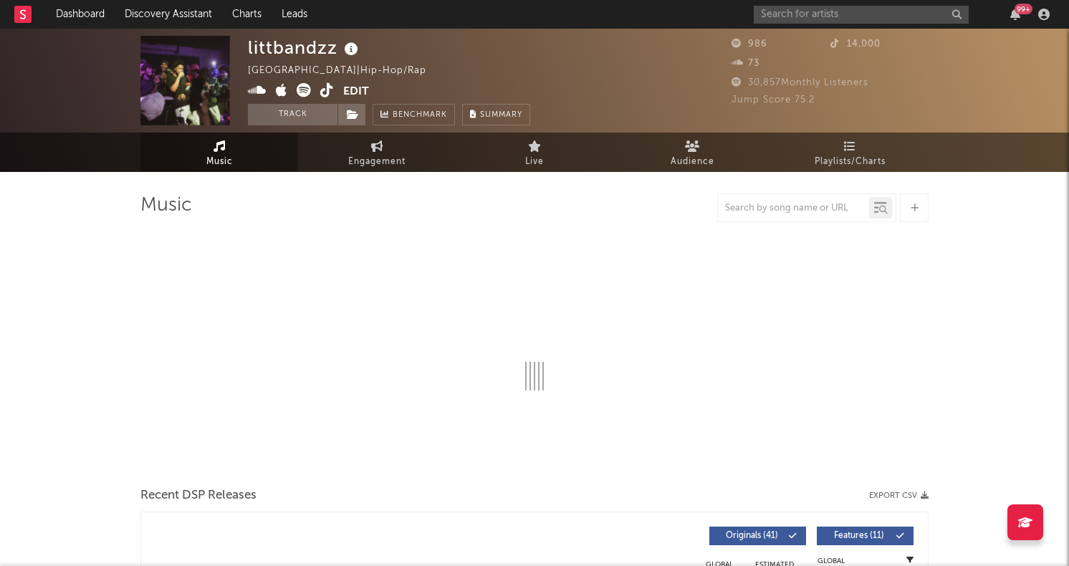
select select "1w"
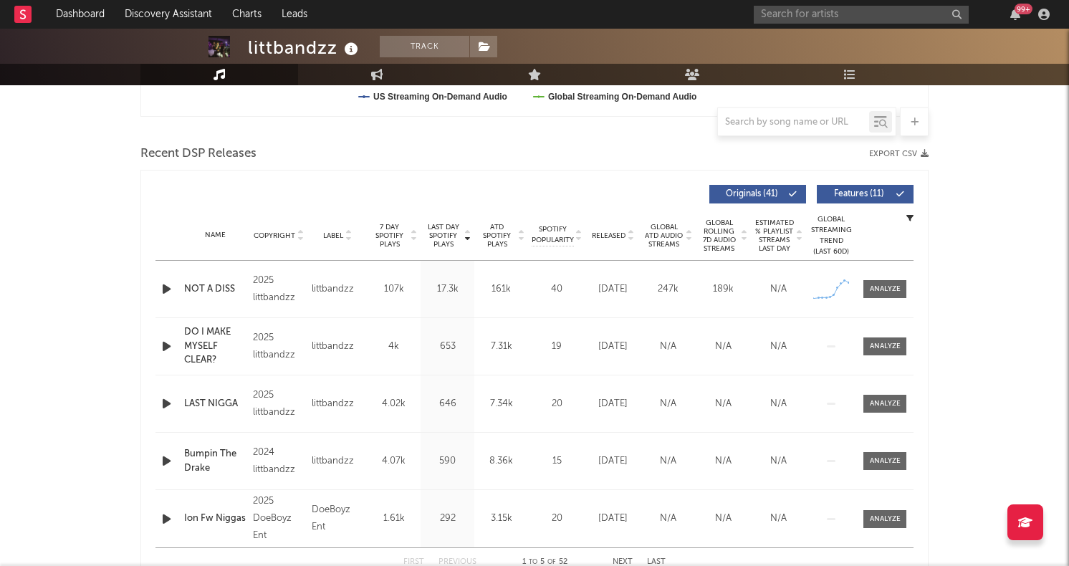
scroll to position [500, 0]
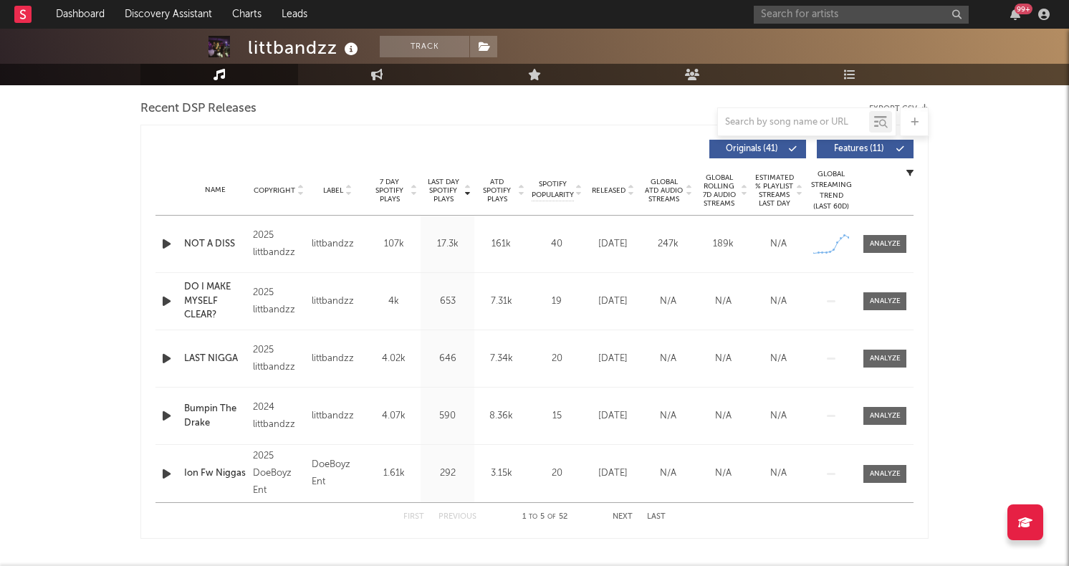
click at [162, 244] on icon "button" at bounding box center [166, 244] width 15 height 18
click at [162, 244] on icon "button" at bounding box center [166, 244] width 14 height 18
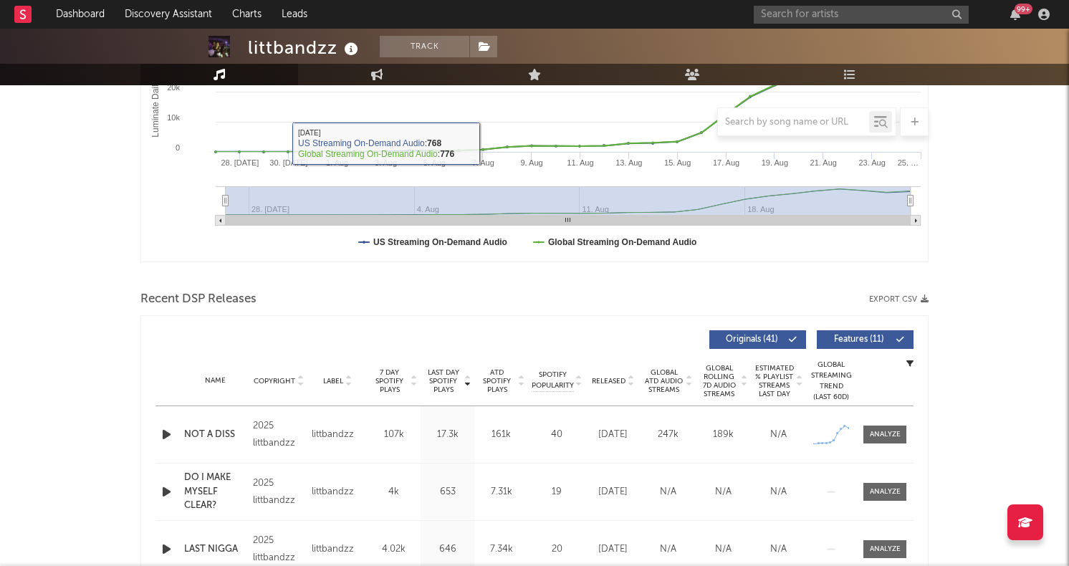
scroll to position [0, 0]
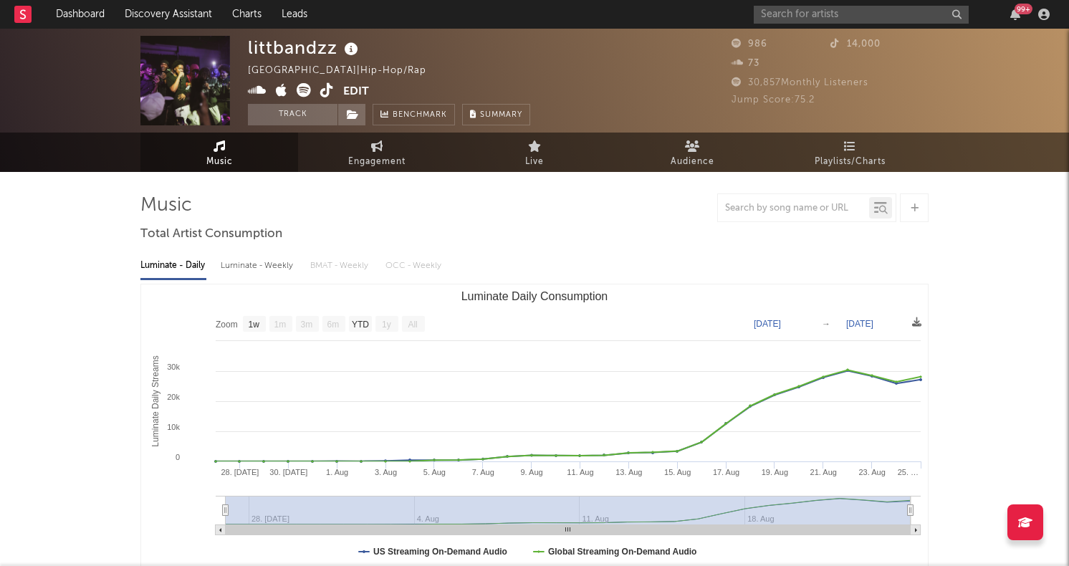
click at [304, 89] on icon at bounding box center [304, 90] width 14 height 14
click at [823, 14] on input "text" at bounding box center [861, 15] width 215 height 18
paste input "Haley Joelle"
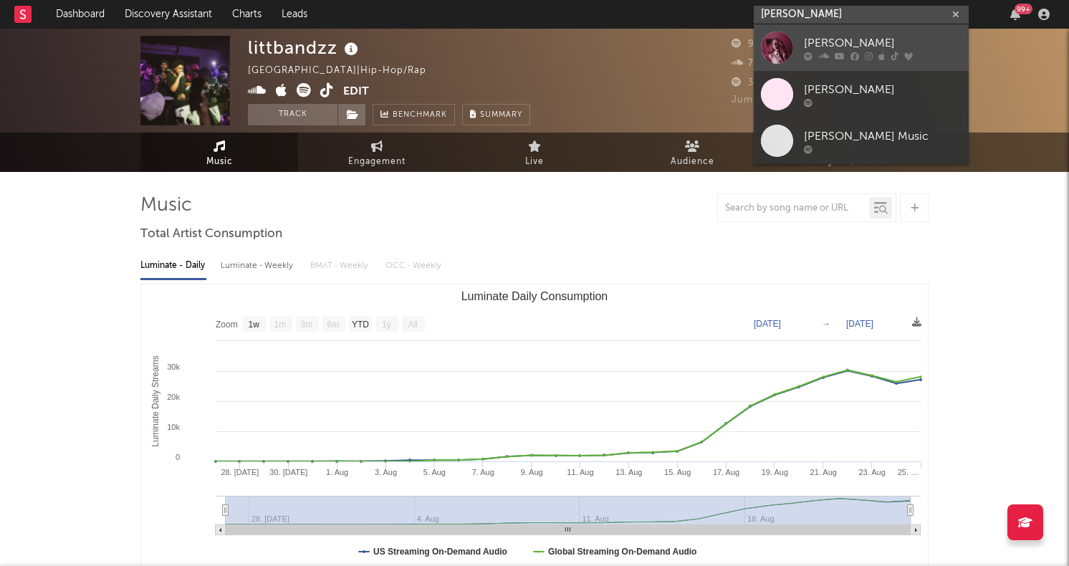
type input "Haley Joelle"
click at [770, 42] on div at bounding box center [777, 48] width 32 height 32
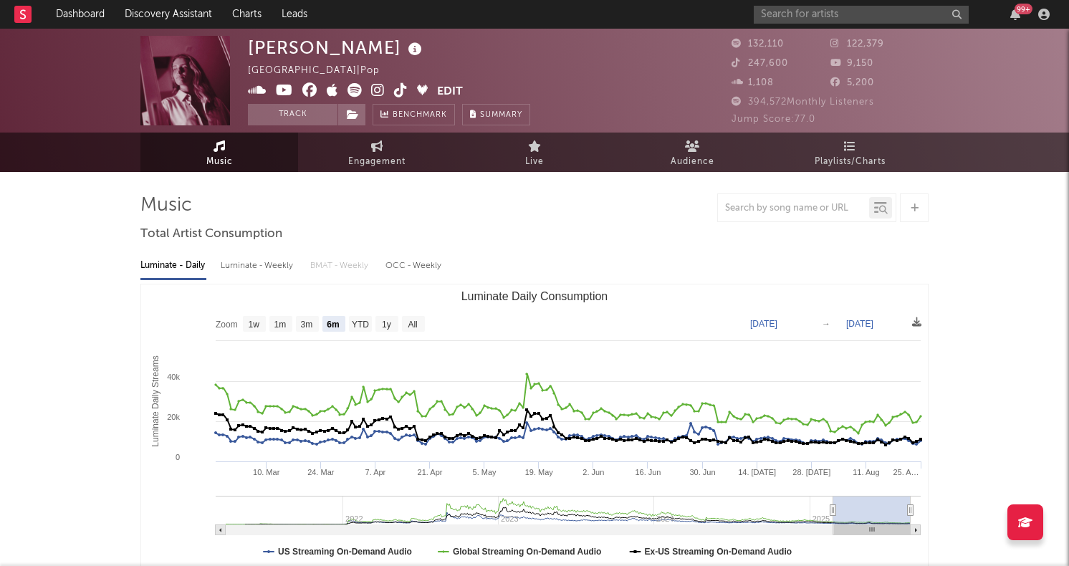
click at [411, 328] on text "All" at bounding box center [412, 325] width 9 height 10
select select "All"
type input "2021-03-31"
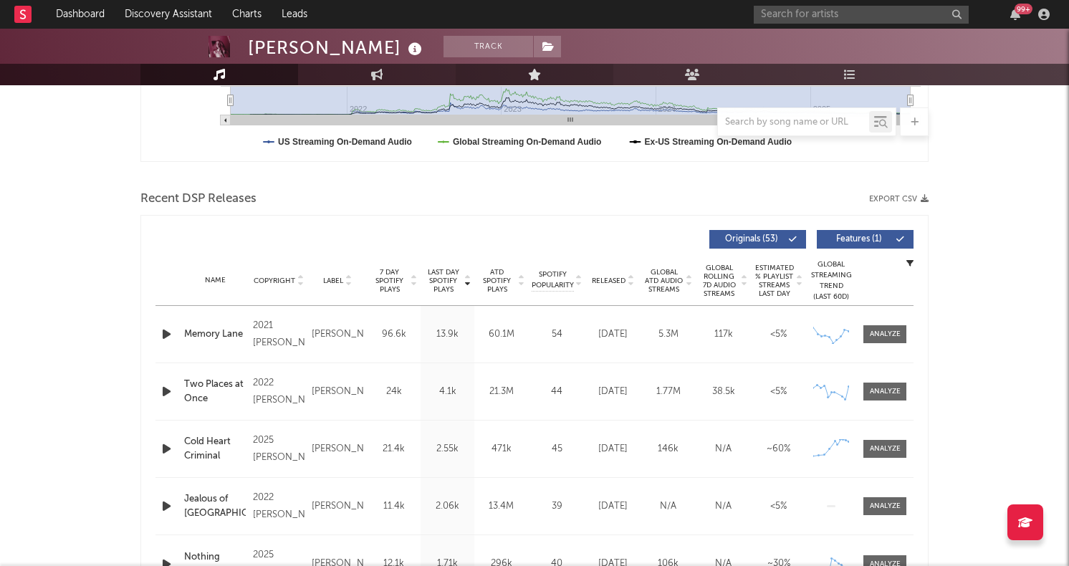
scroll to position [335, 0]
